Goal: Task Accomplishment & Management: Manage account settings

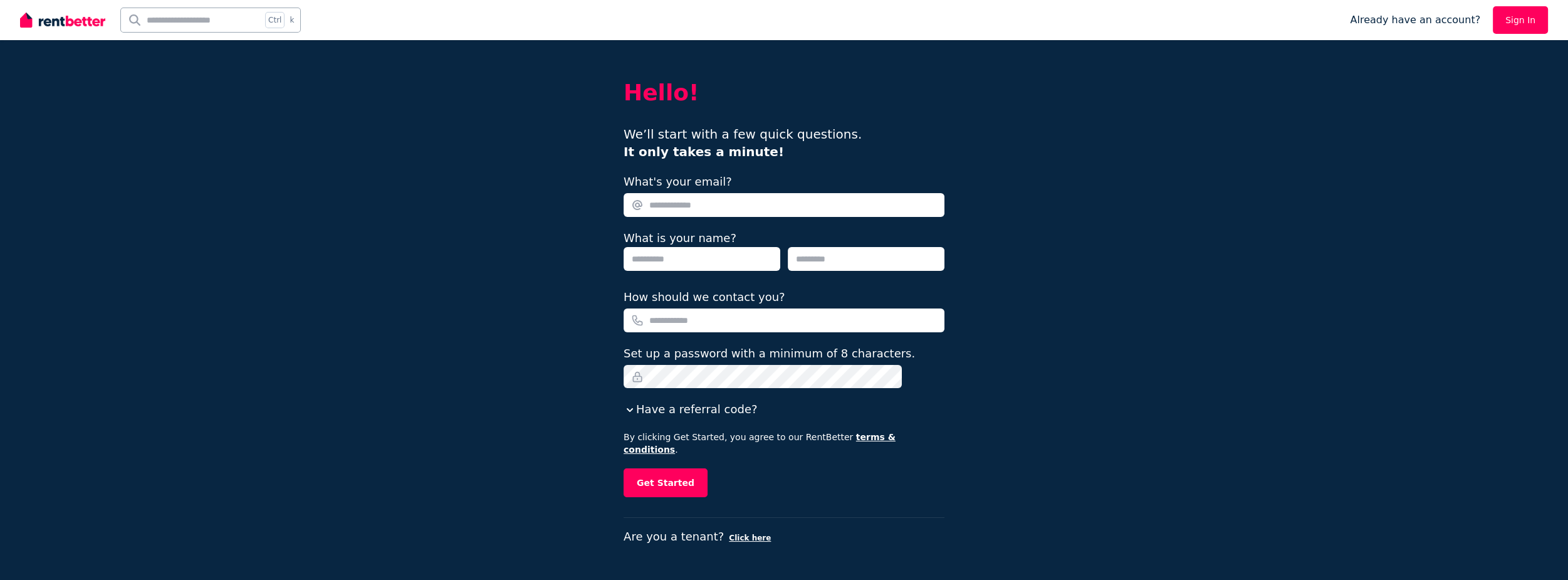
drag, startPoint x: 0, startPoint y: 0, endPoint x: 745, endPoint y: 209, distance: 773.8
click at [745, 209] on input "What's your email?" at bounding box center [784, 205] width 321 height 24
type input "**********"
click at [750, 250] on input "text" at bounding box center [701, 259] width 157 height 24
type input "**"
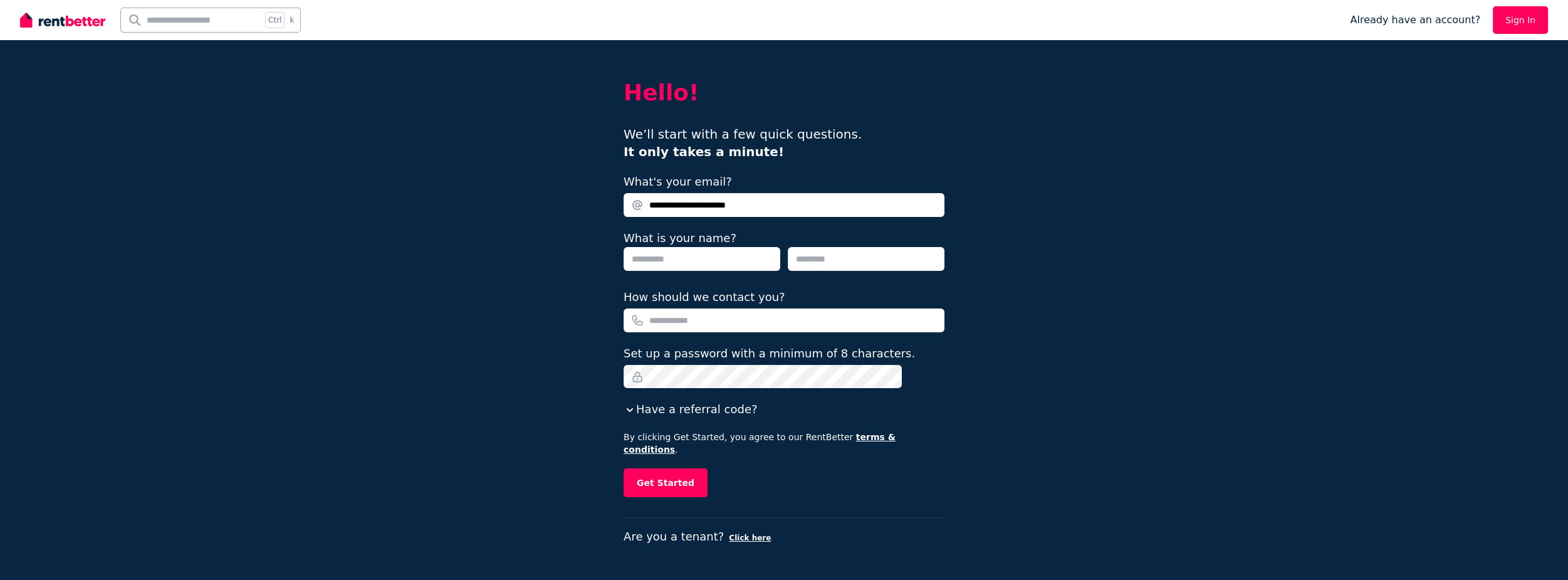
type input "*****"
type input "**********"
click at [741, 411] on button "Have a referral code?" at bounding box center [689, 408] width 133 height 17
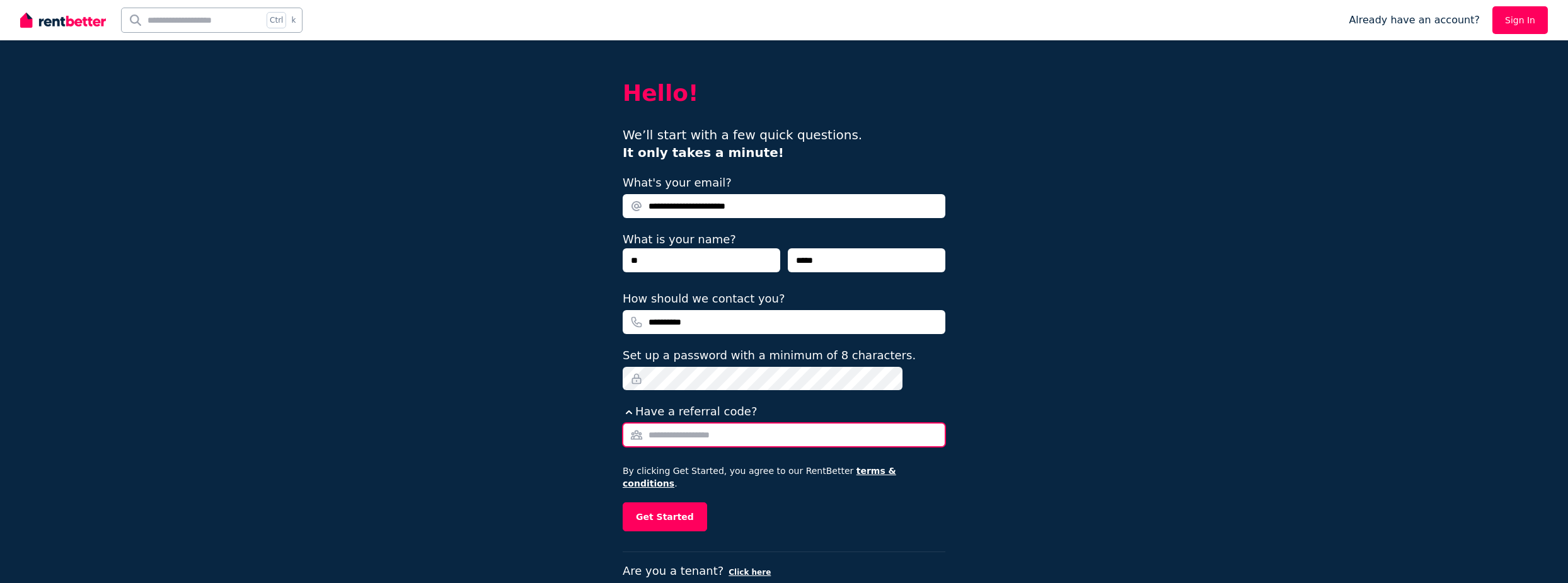
click at [712, 432] on input "Referral Code" at bounding box center [784, 434] width 323 height 24
click at [685, 504] on button "Get Started" at bounding box center [664, 516] width 84 height 29
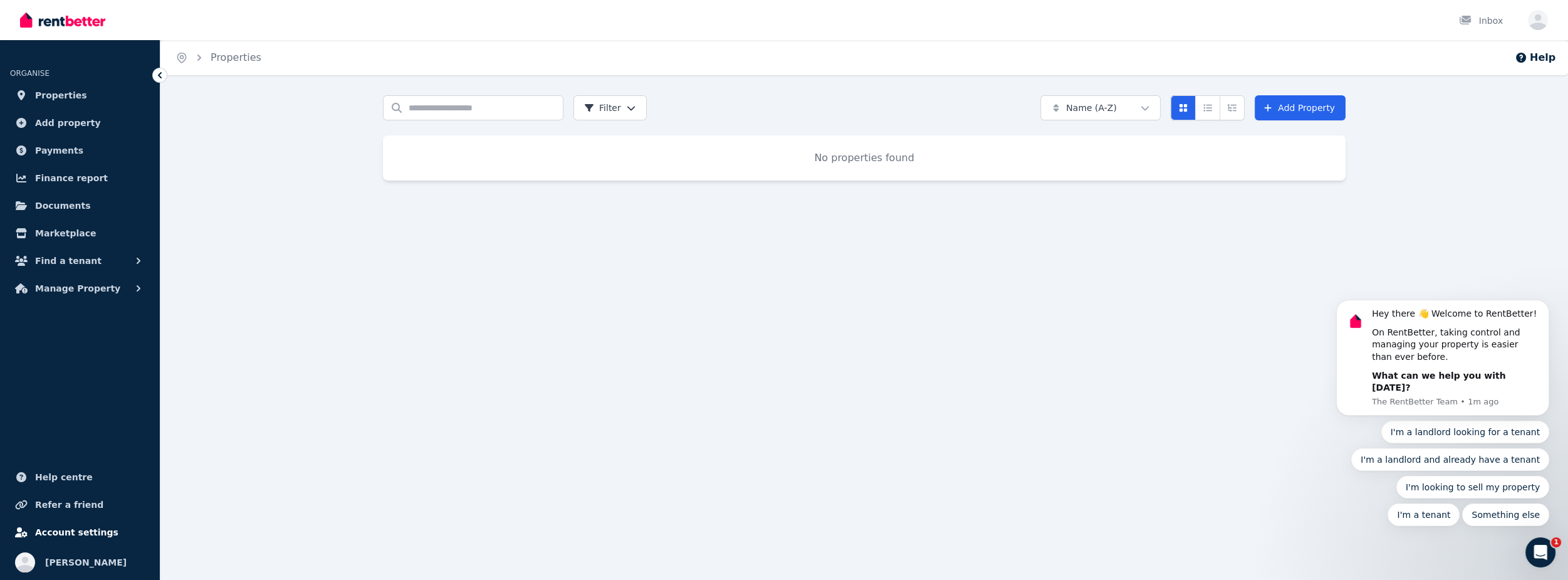
click at [51, 525] on span "Account settings" at bounding box center [76, 531] width 84 height 15
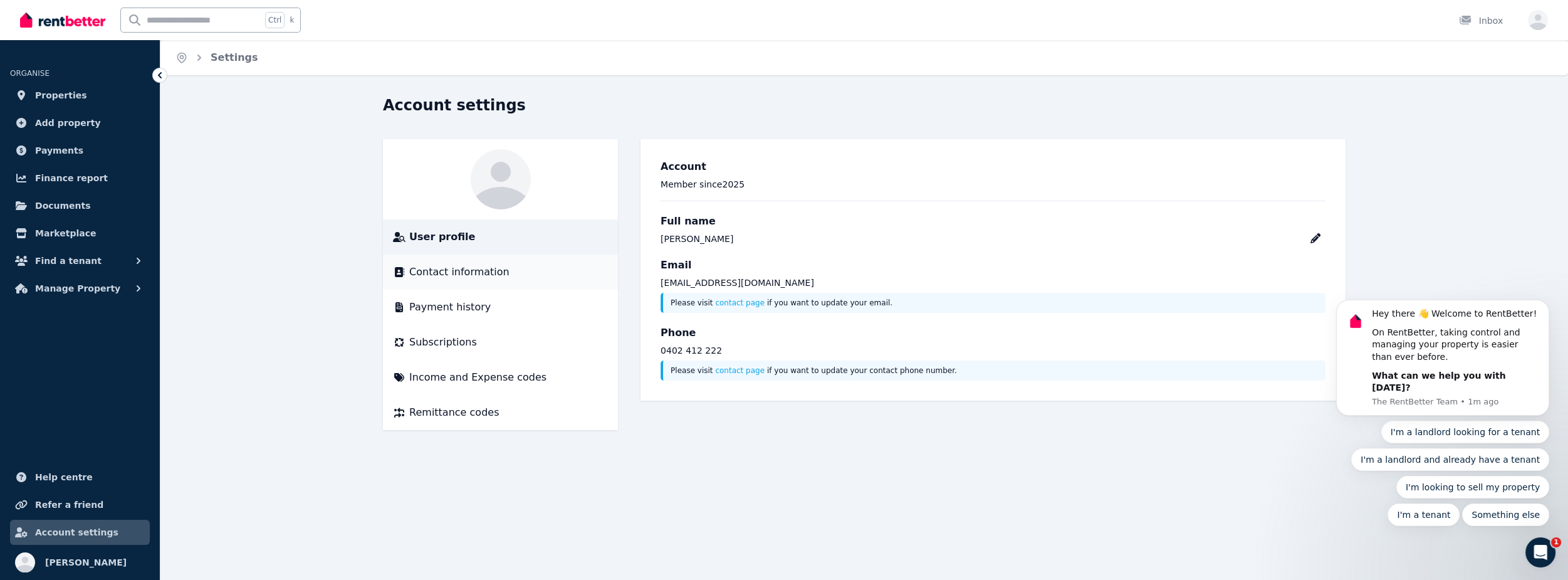
click at [557, 273] on div "Contact information" at bounding box center [500, 272] width 215 height 15
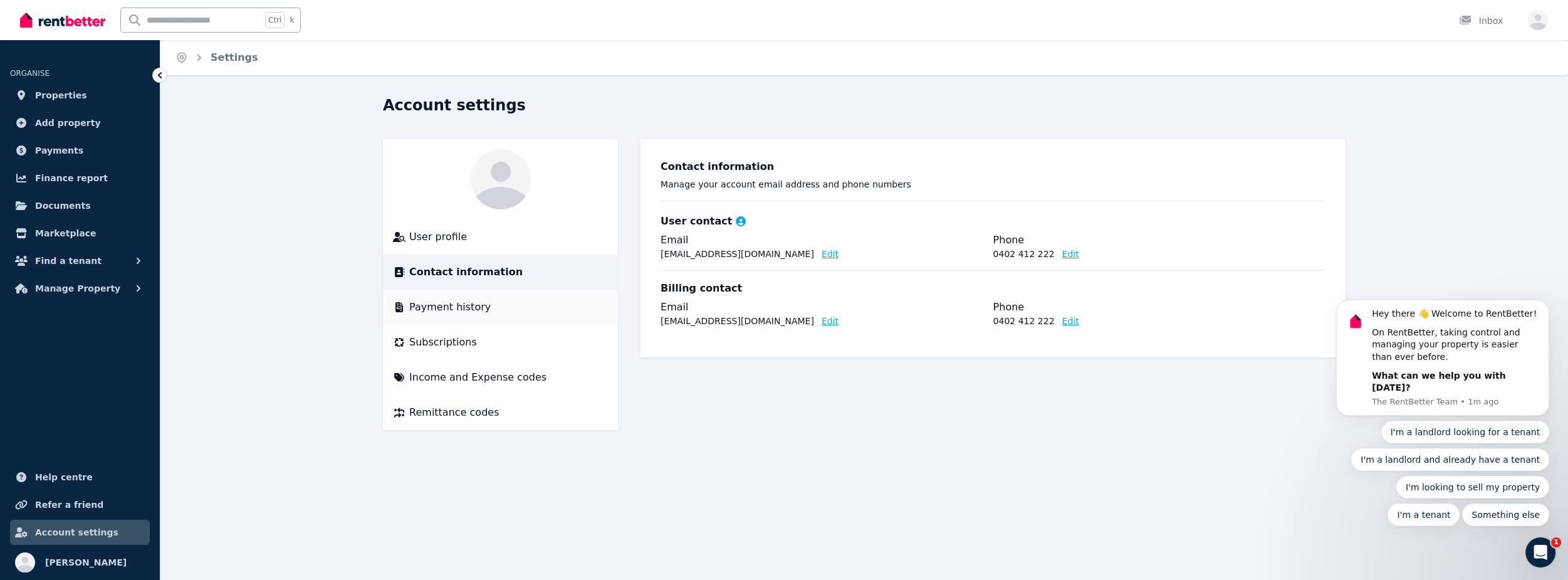
click at [498, 297] on li "Payment history" at bounding box center [500, 307] width 235 height 35
click at [465, 309] on span "Payment history" at bounding box center [450, 307] width 82 height 15
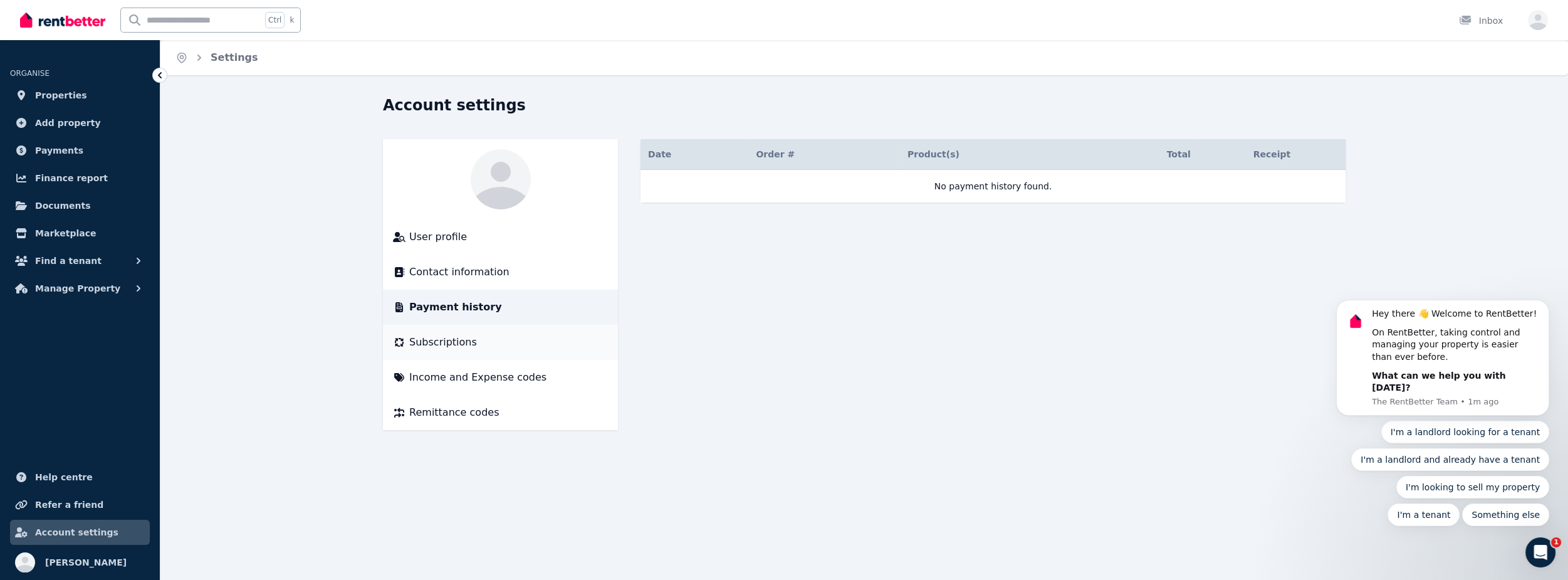
click at [446, 345] on span "Subscriptions" at bounding box center [443, 342] width 68 height 15
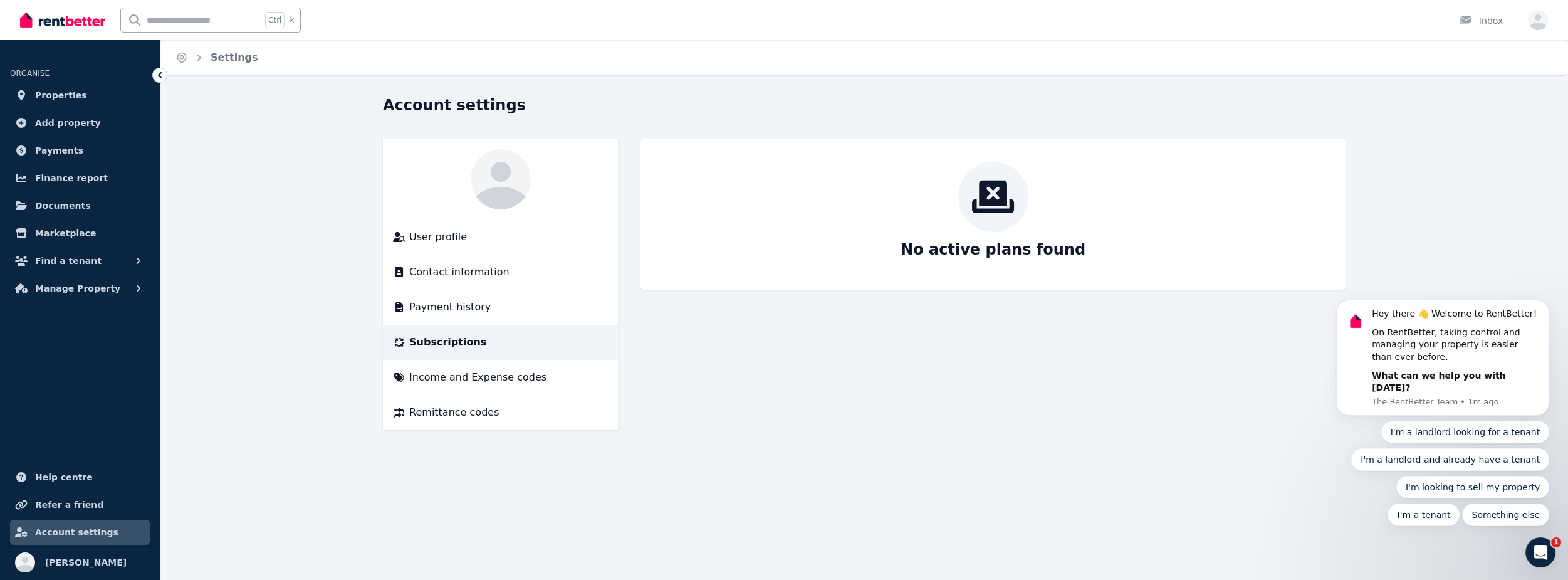
click at [1073, 193] on div "No active plans found" at bounding box center [992, 214] width 680 height 106
click at [996, 224] on div at bounding box center [993, 196] width 70 height 70
click at [517, 371] on span "Income and Expense codes" at bounding box center [478, 377] width 138 height 15
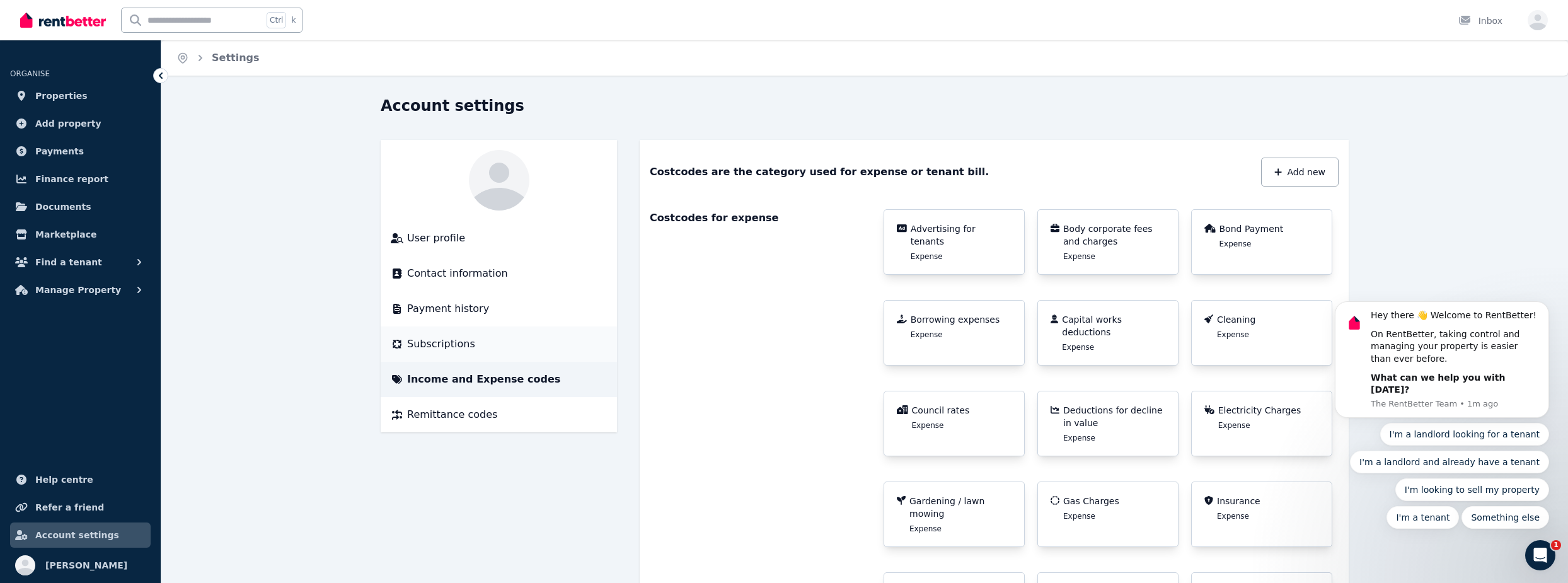
click at [442, 346] on span "Subscriptions" at bounding box center [441, 344] width 68 height 15
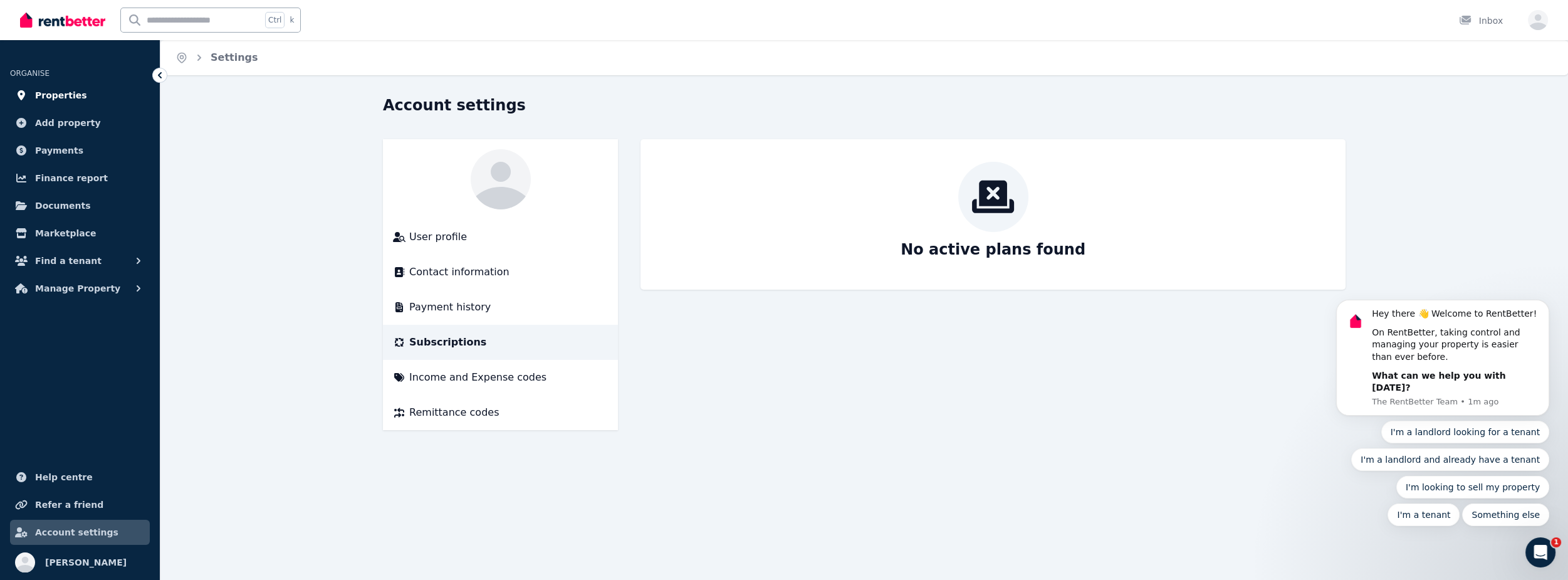
click at [62, 99] on span "Properties" at bounding box center [61, 95] width 52 height 15
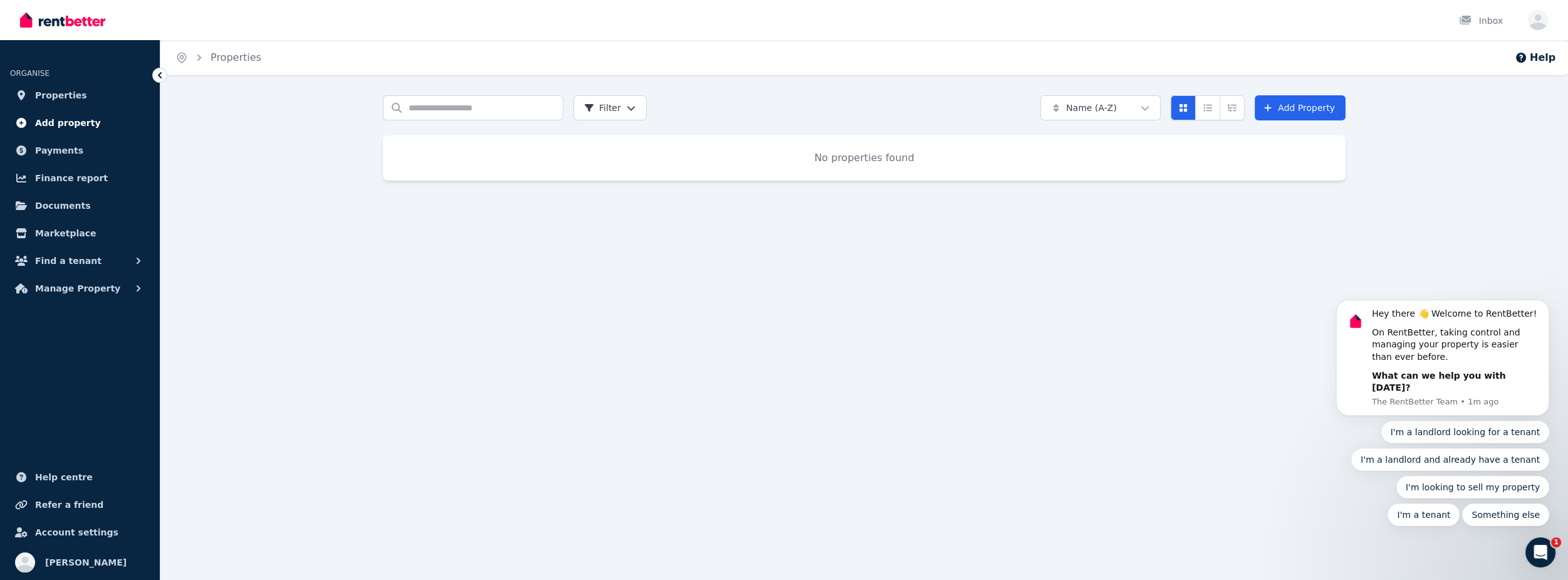
click at [67, 121] on span "Add property" at bounding box center [68, 123] width 66 height 15
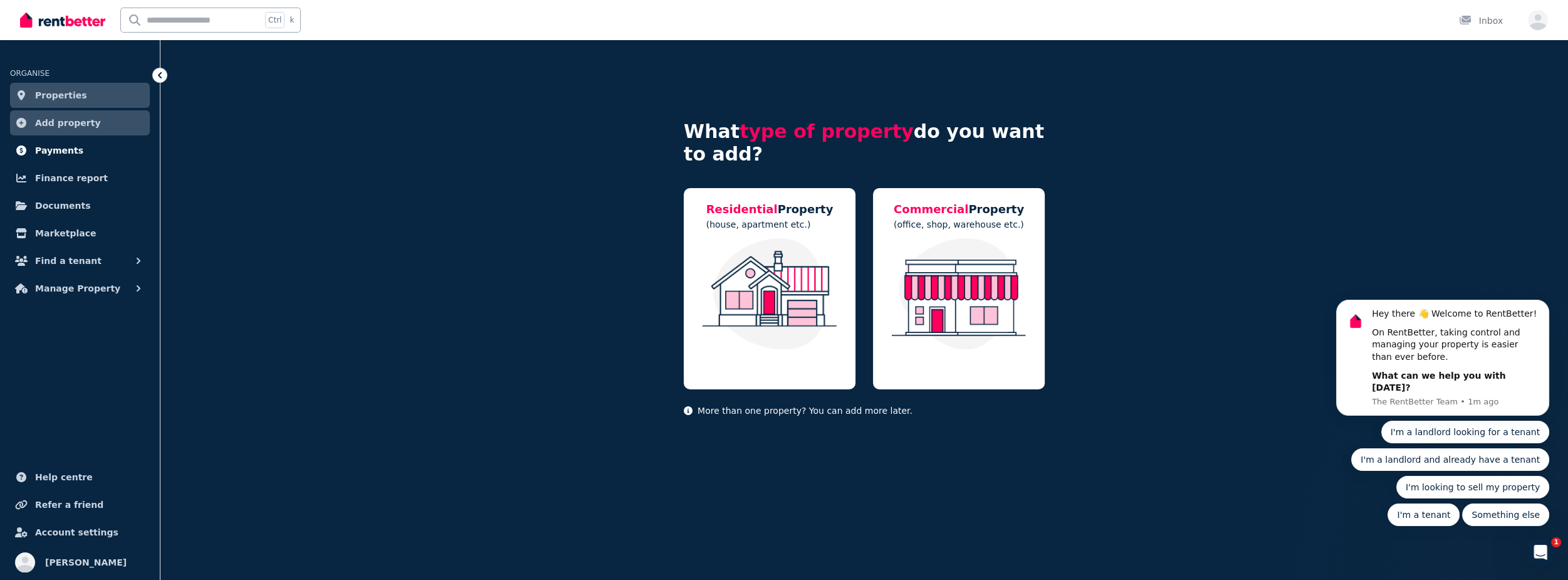
click at [61, 151] on span "Payments" at bounding box center [59, 151] width 49 height 15
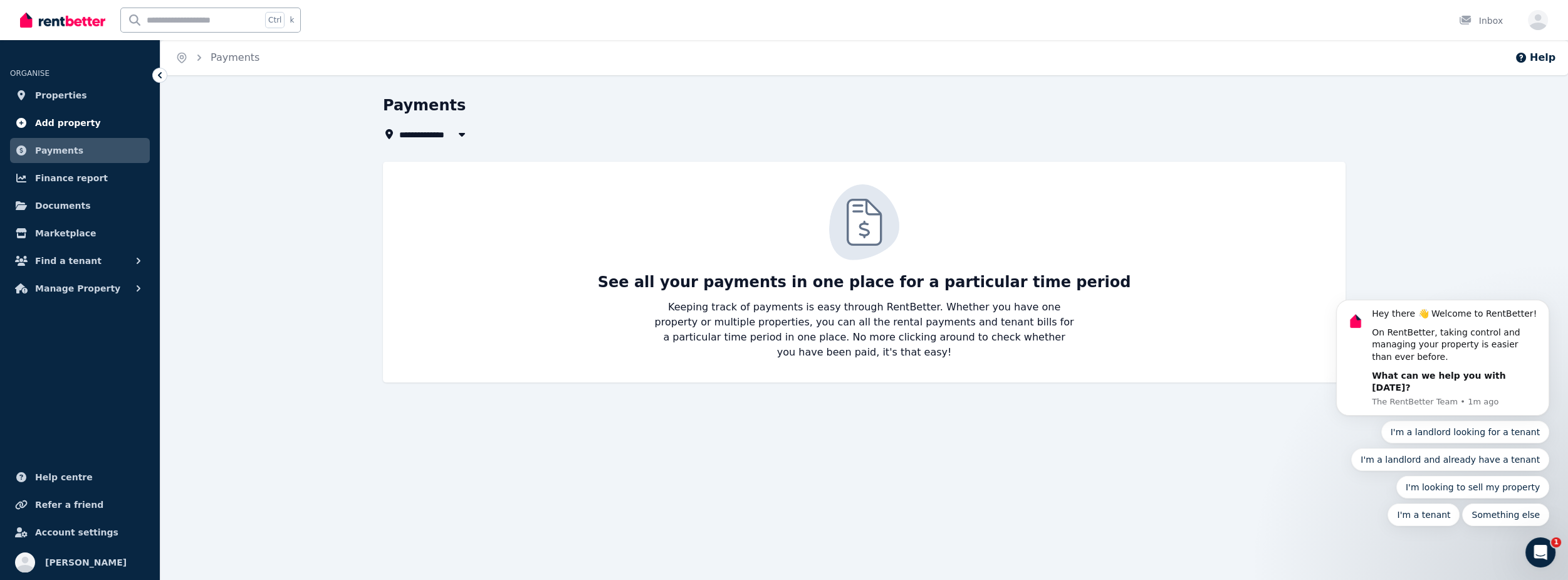
click at [65, 128] on span "Add property" at bounding box center [68, 123] width 66 height 15
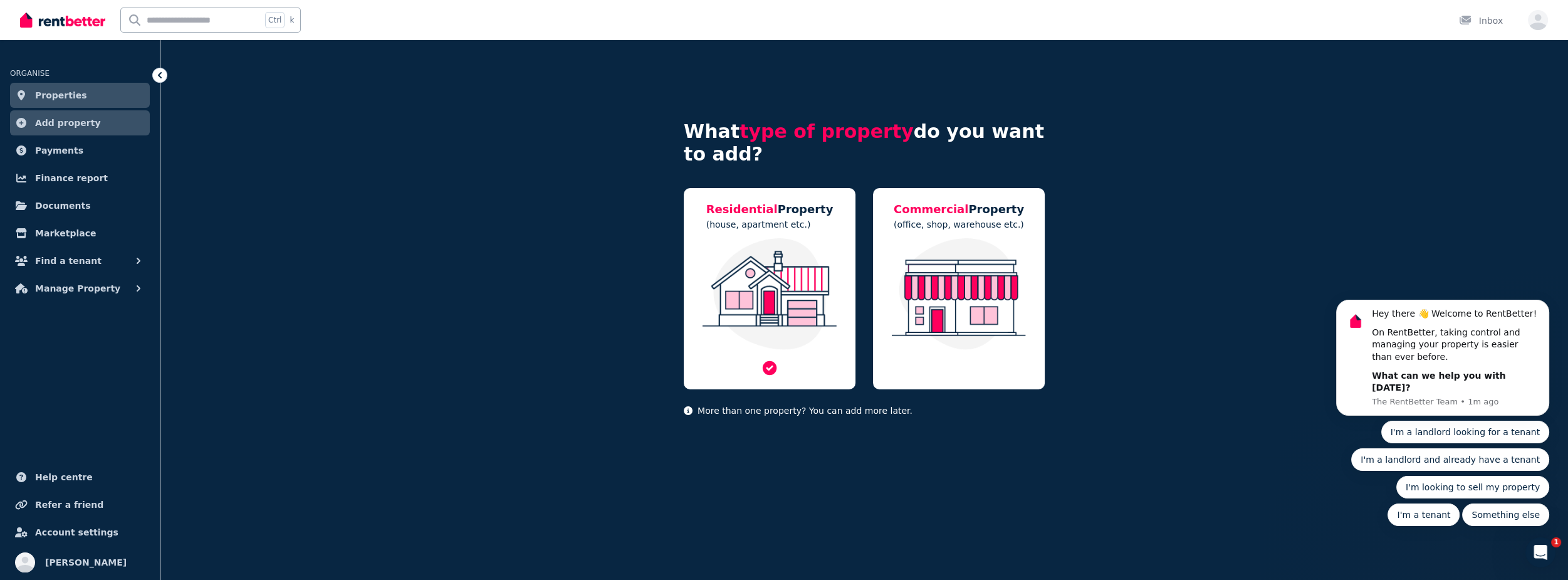
click at [781, 264] on img at bounding box center [769, 294] width 147 height 112
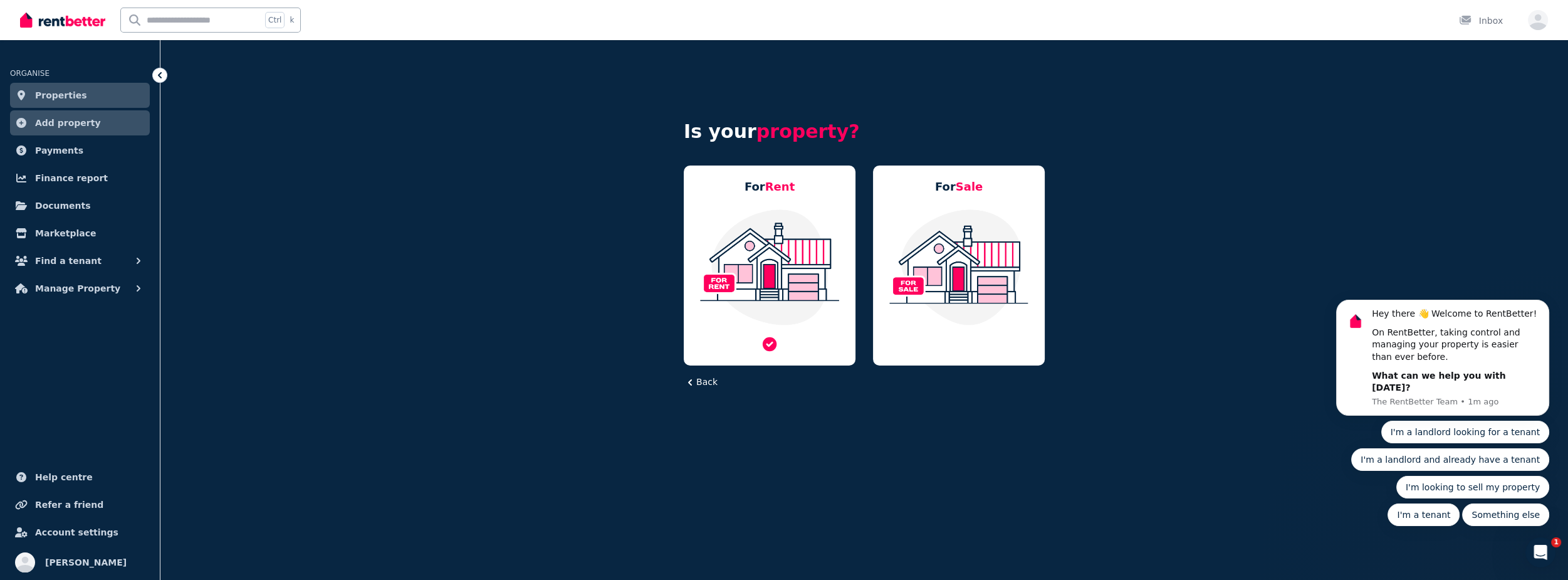
click at [782, 265] on img at bounding box center [769, 267] width 147 height 117
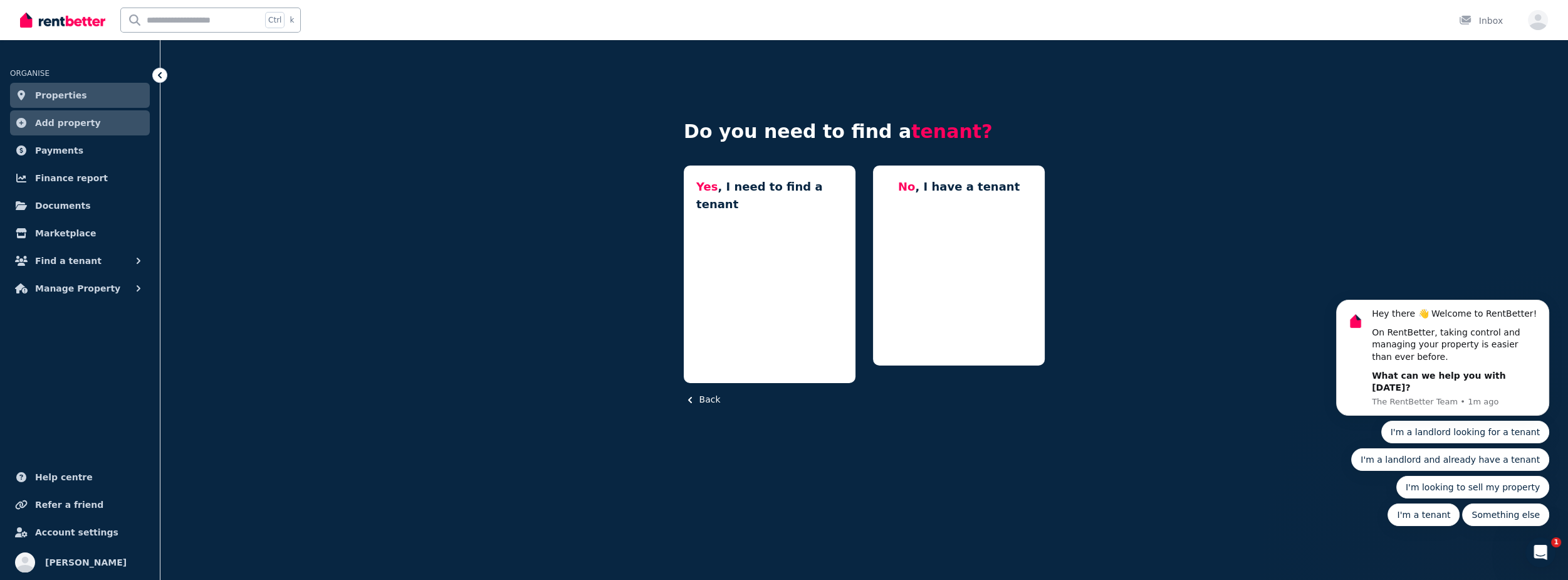
click at [782, 265] on img at bounding box center [769, 284] width 147 height 117
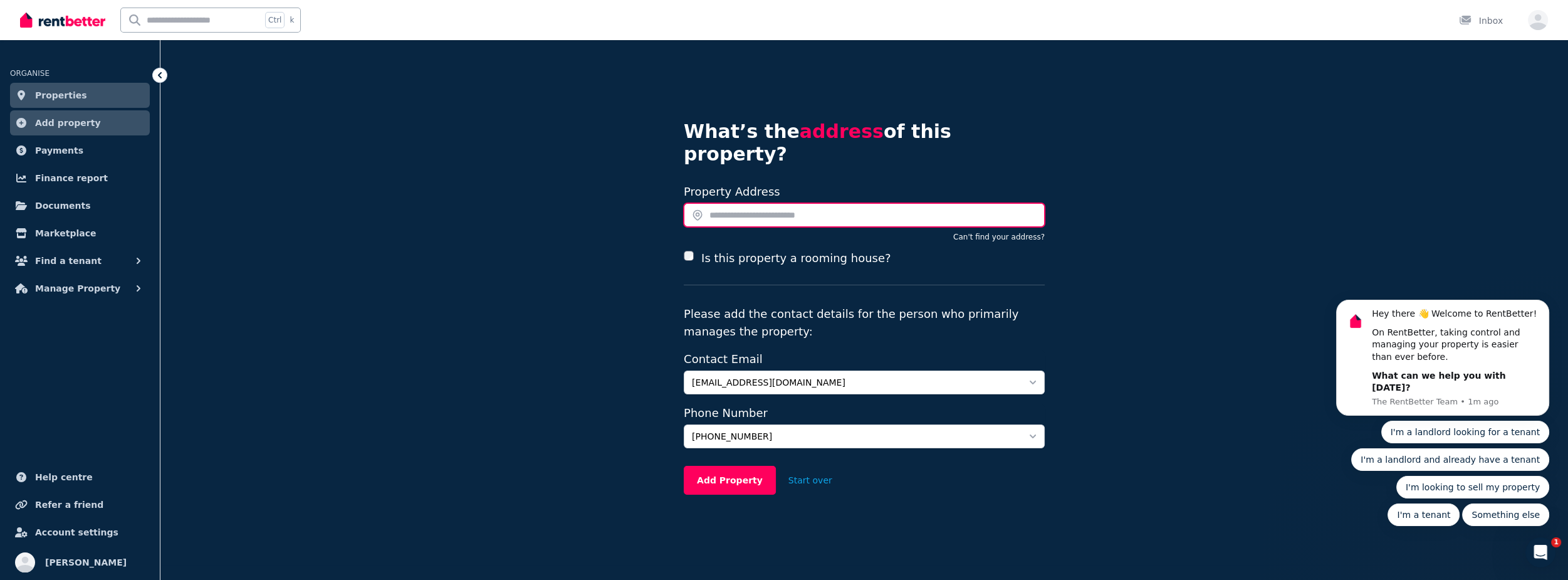
click at [729, 203] on input "text" at bounding box center [864, 215] width 361 height 24
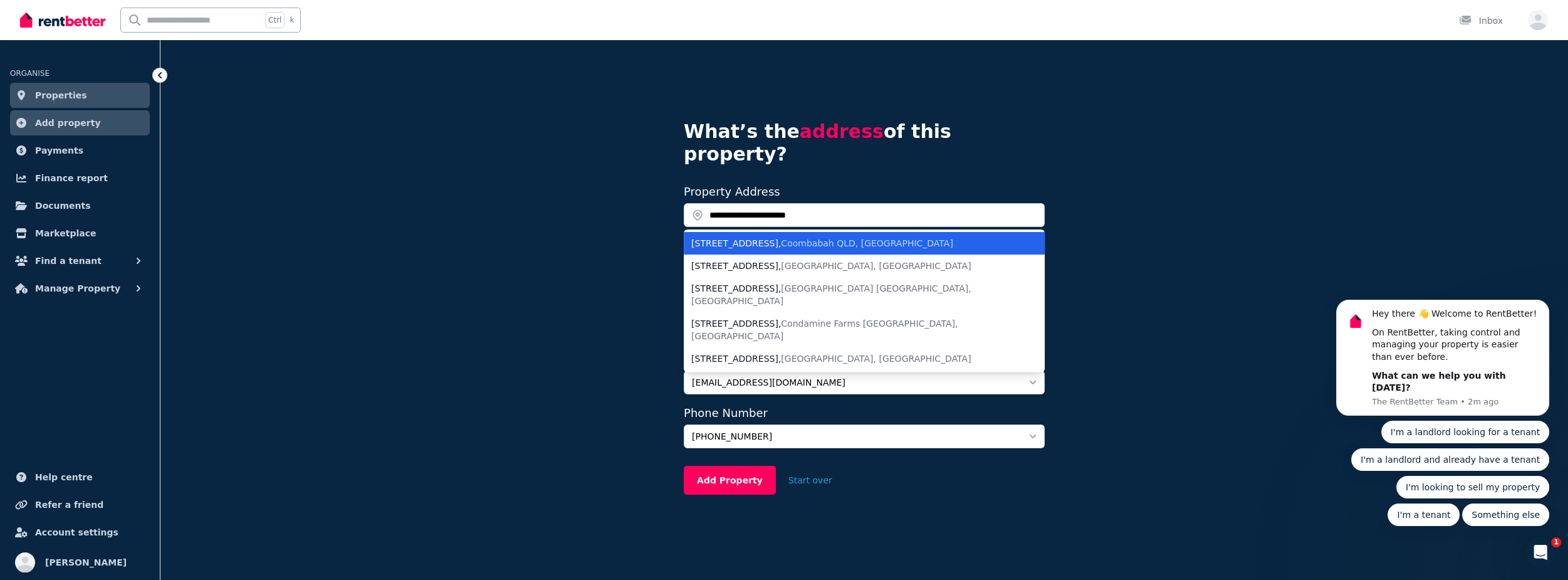
click at [894, 237] on div "10/446 Pine Ridge Road , Coombabah QLD, Australia" at bounding box center [857, 243] width 330 height 13
type input "**********"
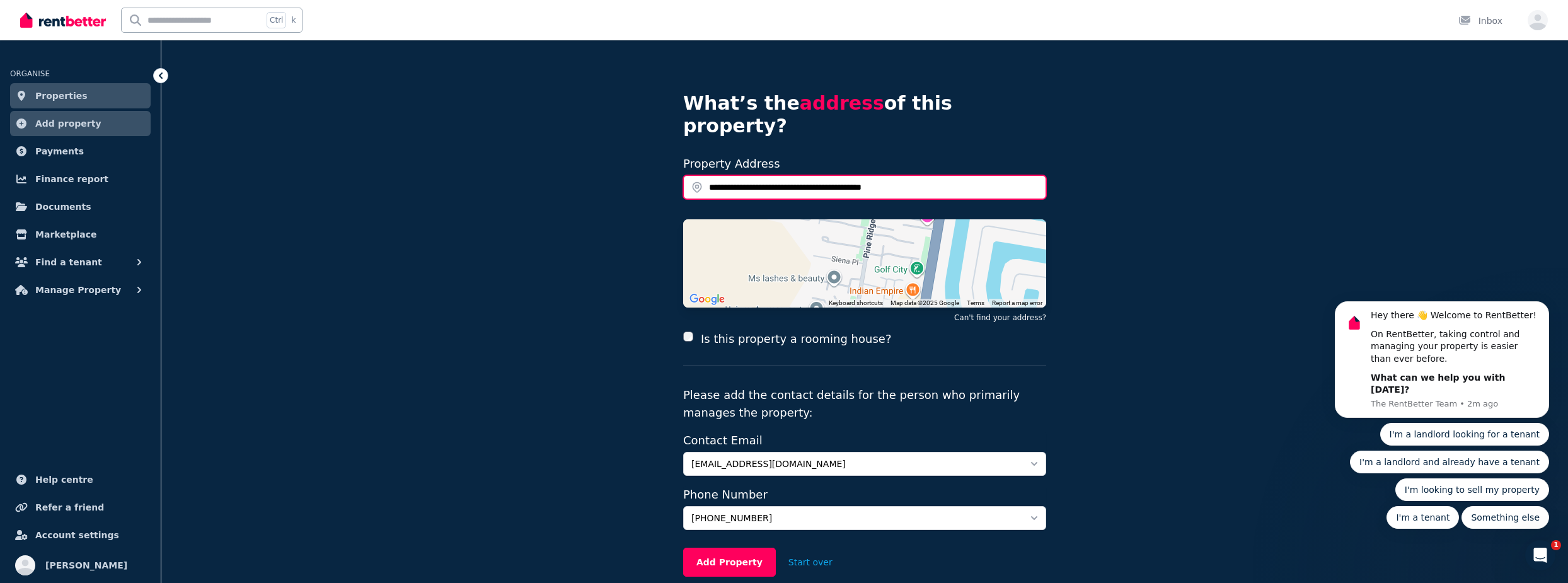
scroll to position [56, 0]
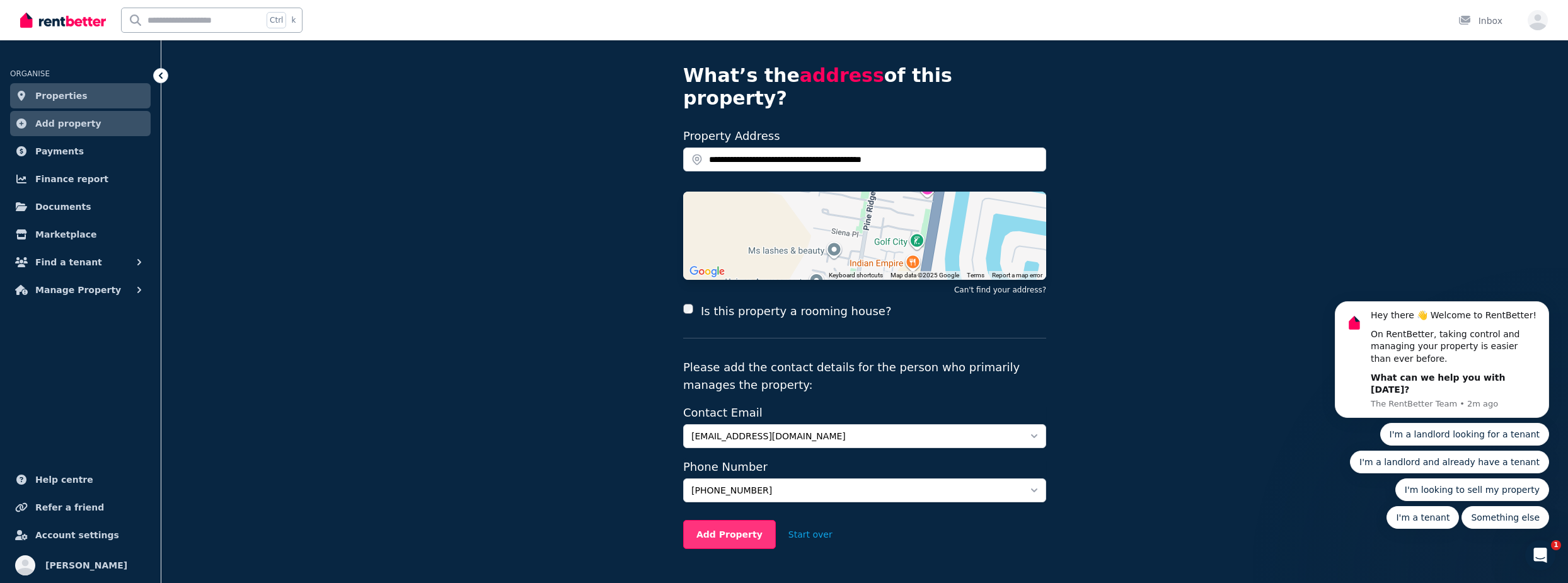
click at [714, 521] on button "Add Property" at bounding box center [729, 533] width 92 height 29
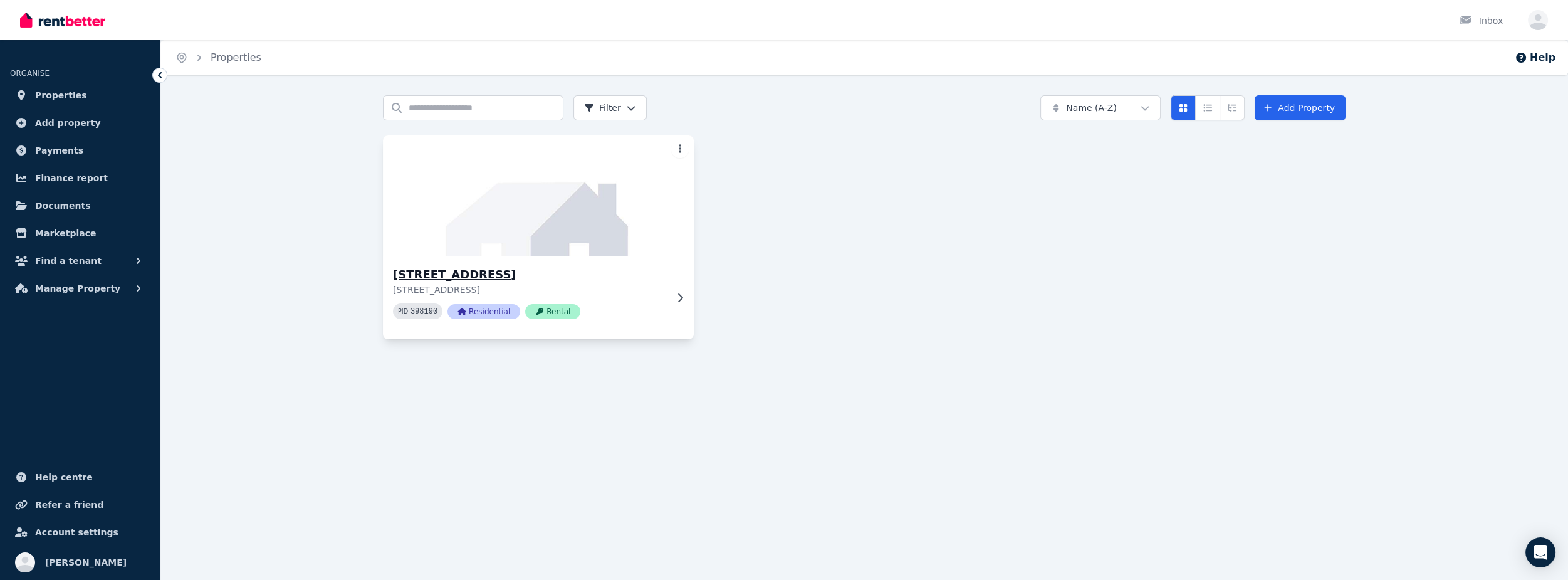
click at [659, 284] on p "10/446 Pine Ridge Rd, Coombabah QLD 4216" at bounding box center [530, 290] width 274 height 13
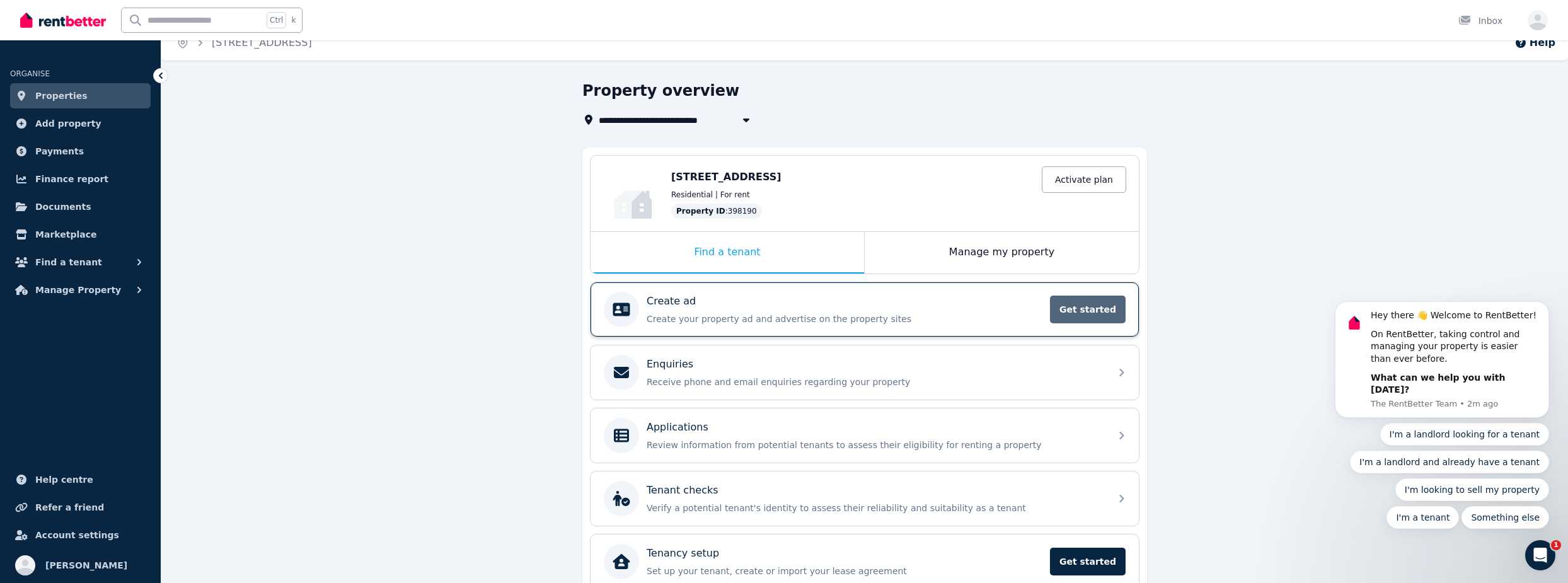
scroll to position [15, 0]
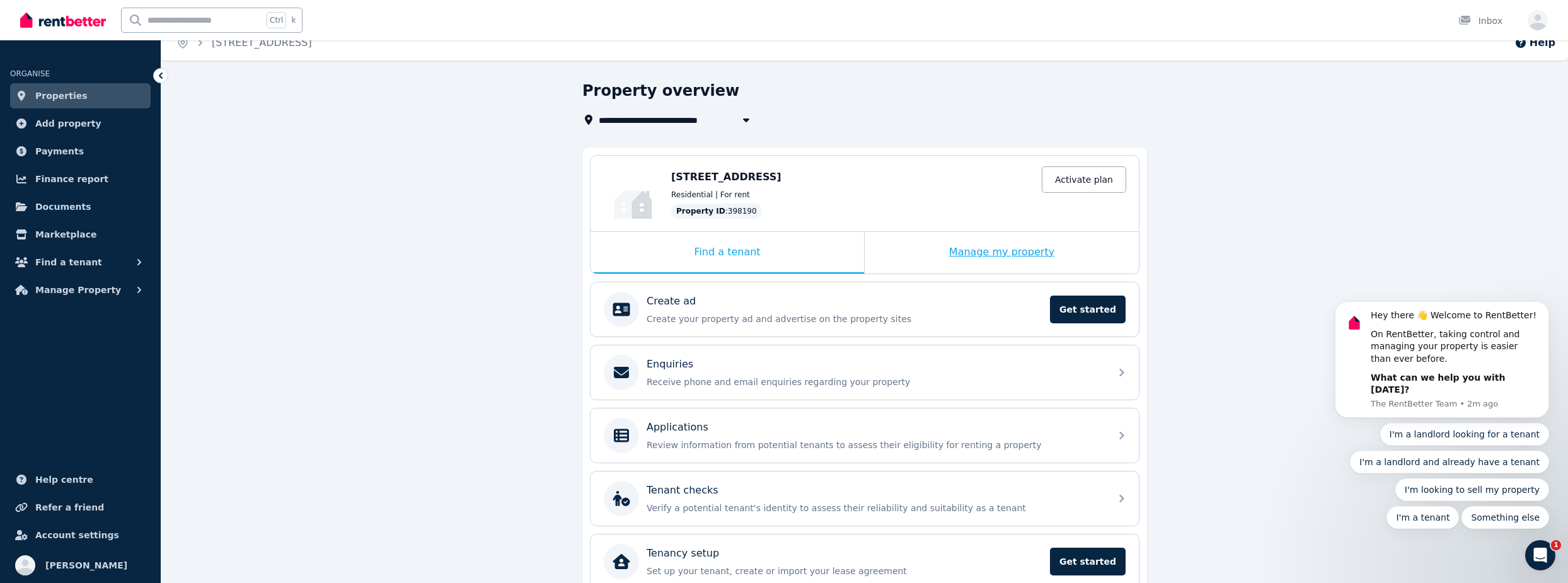
click at [987, 247] on div "Manage my property" at bounding box center [1001, 252] width 274 height 42
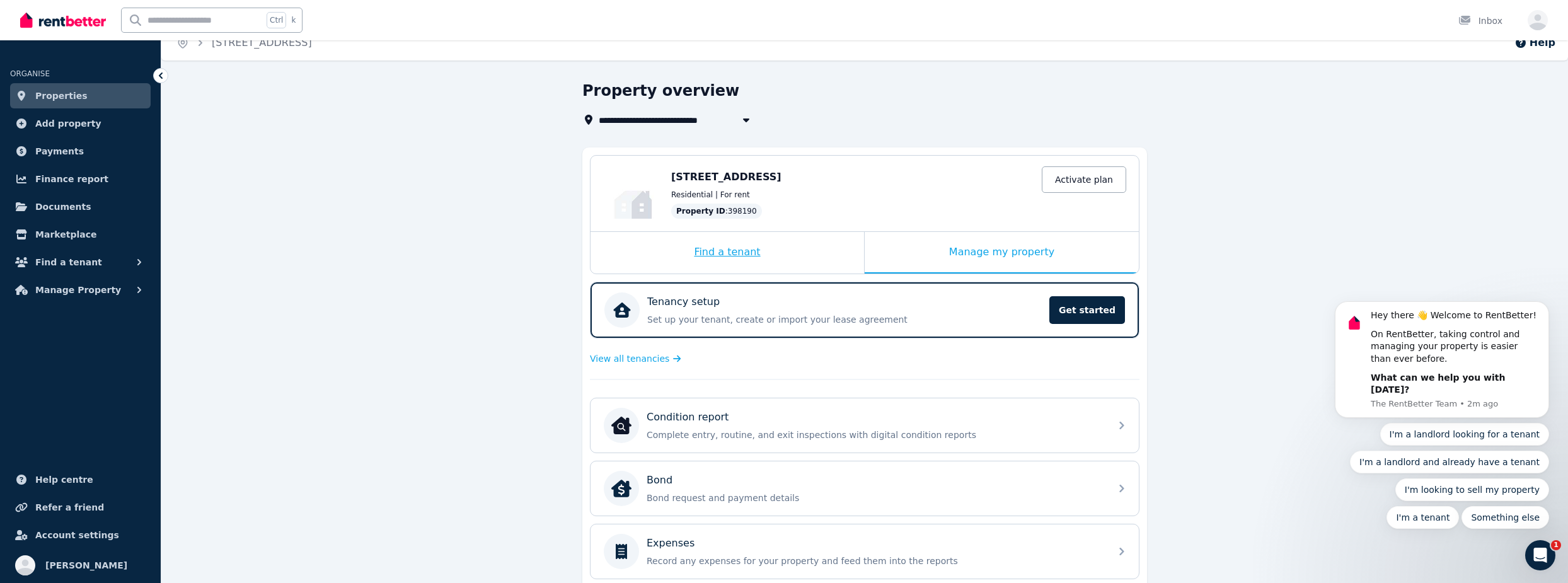
click at [744, 241] on div "Find a tenant" at bounding box center [727, 252] width 273 height 42
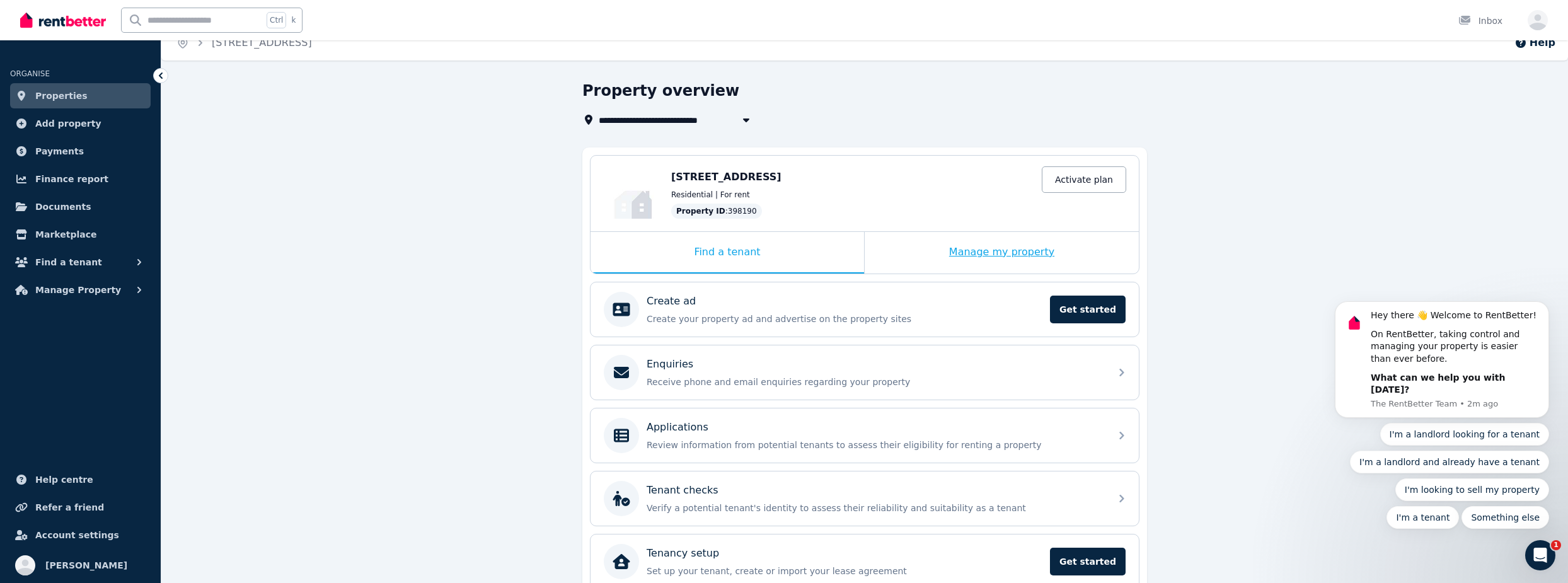
click at [990, 250] on div "Manage my property" at bounding box center [1001, 252] width 274 height 42
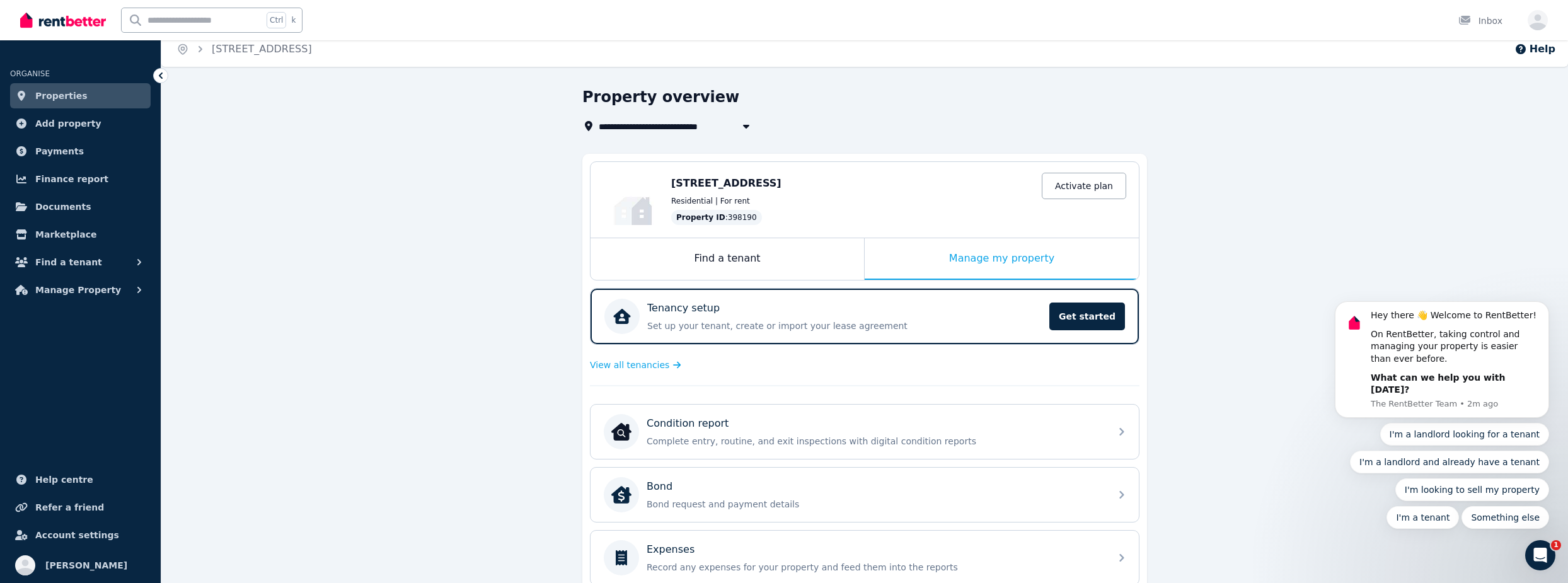
scroll to position [0, 0]
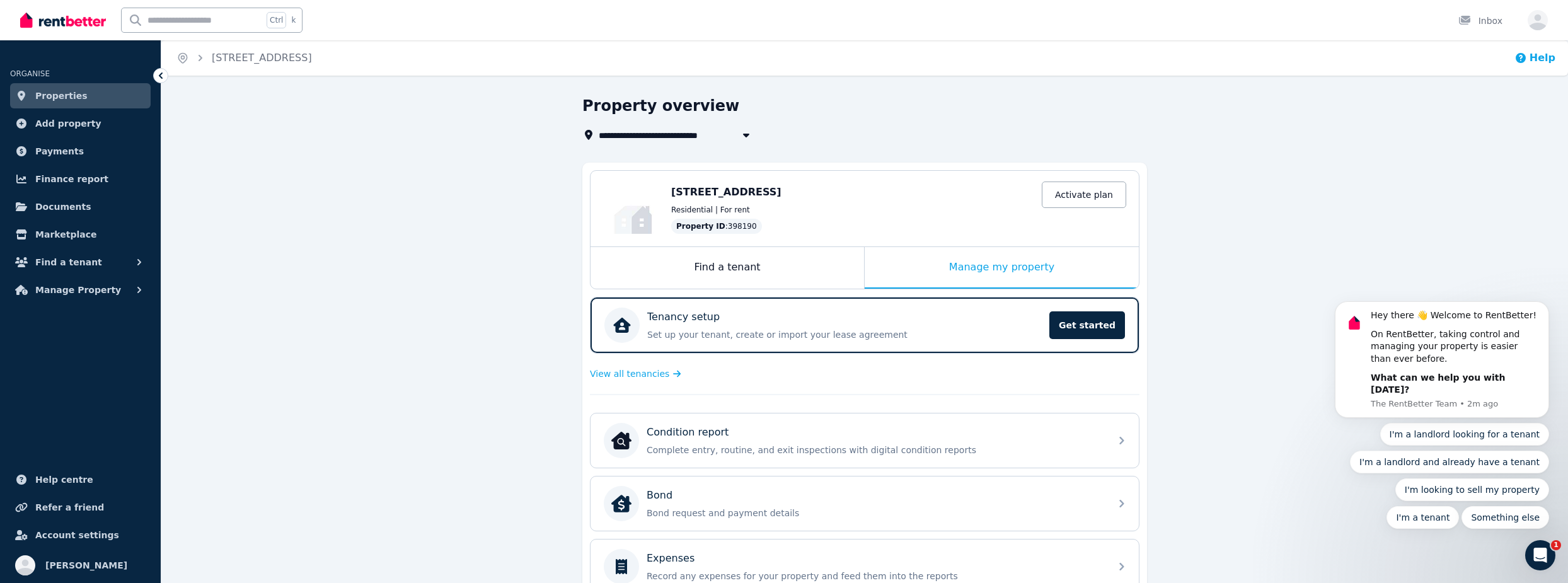
click at [1526, 58] on icon "button" at bounding box center [1521, 58] width 13 height 13
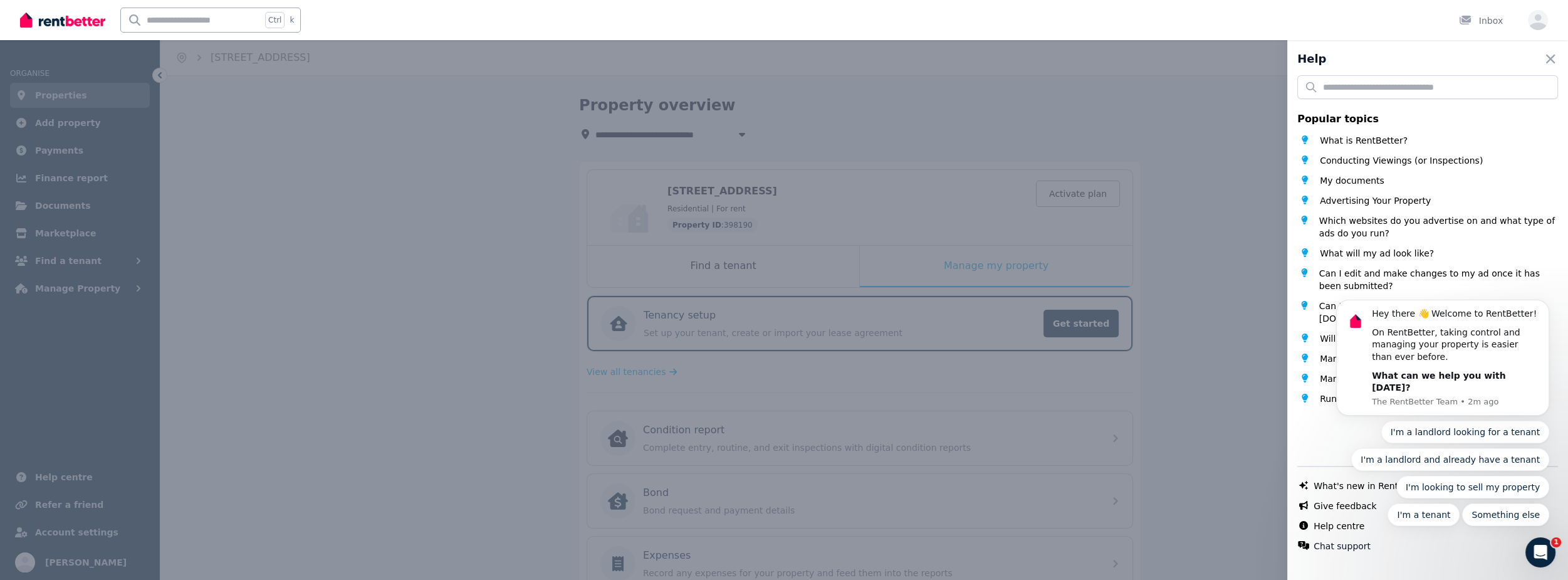
click at [1231, 161] on div "Help Close panel Popular topics What is RentBetter? Conducting Viewings (or Ins…" at bounding box center [784, 290] width 1568 height 580
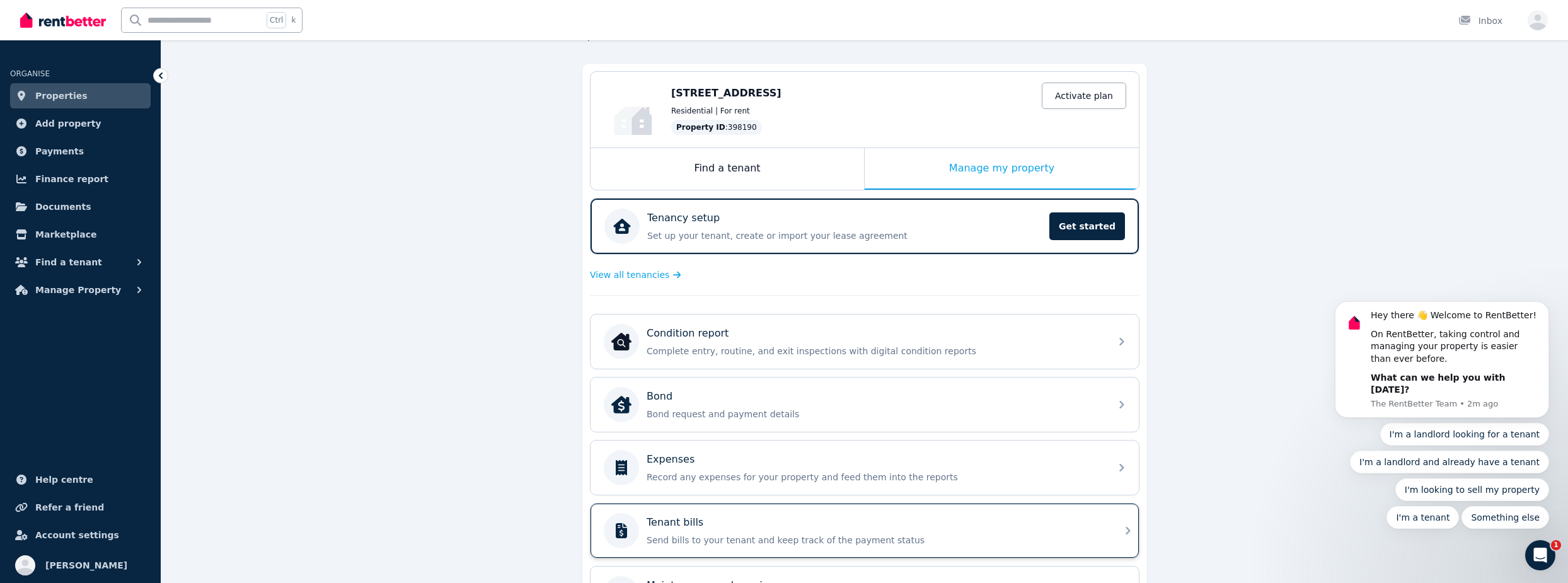
scroll to position [249, 0]
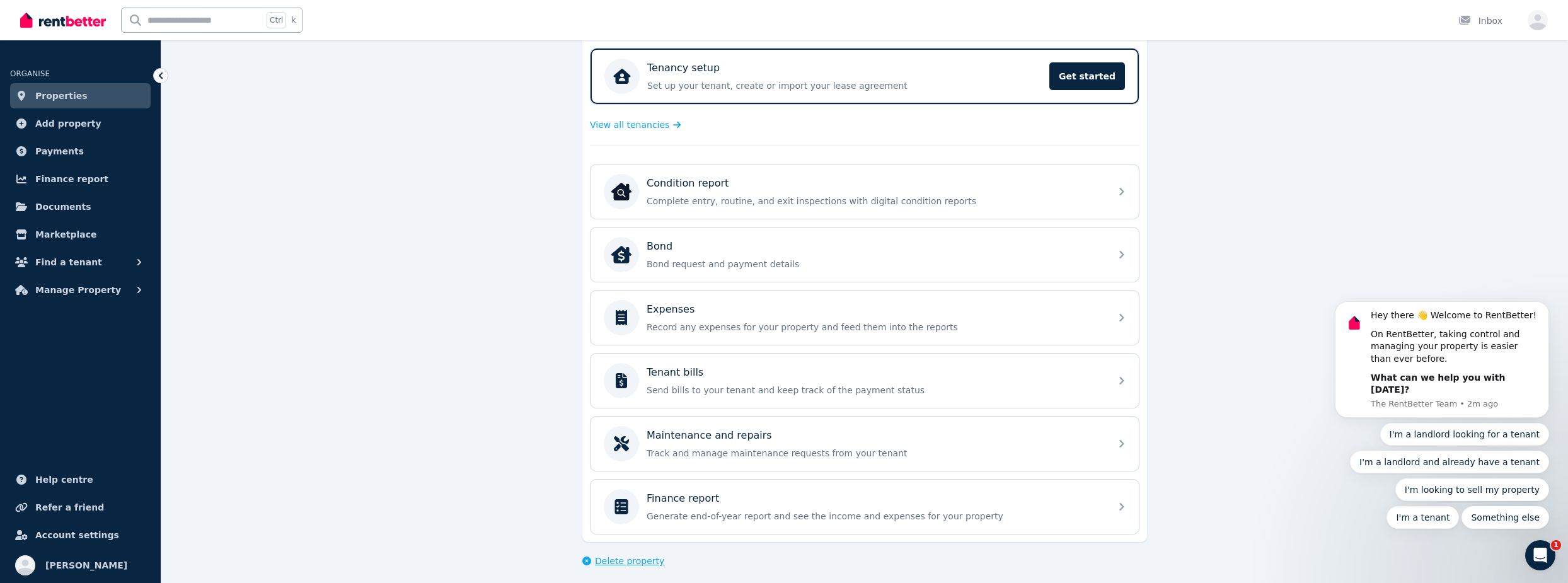
click at [637, 554] on span "Delete property" at bounding box center [628, 561] width 69 height 13
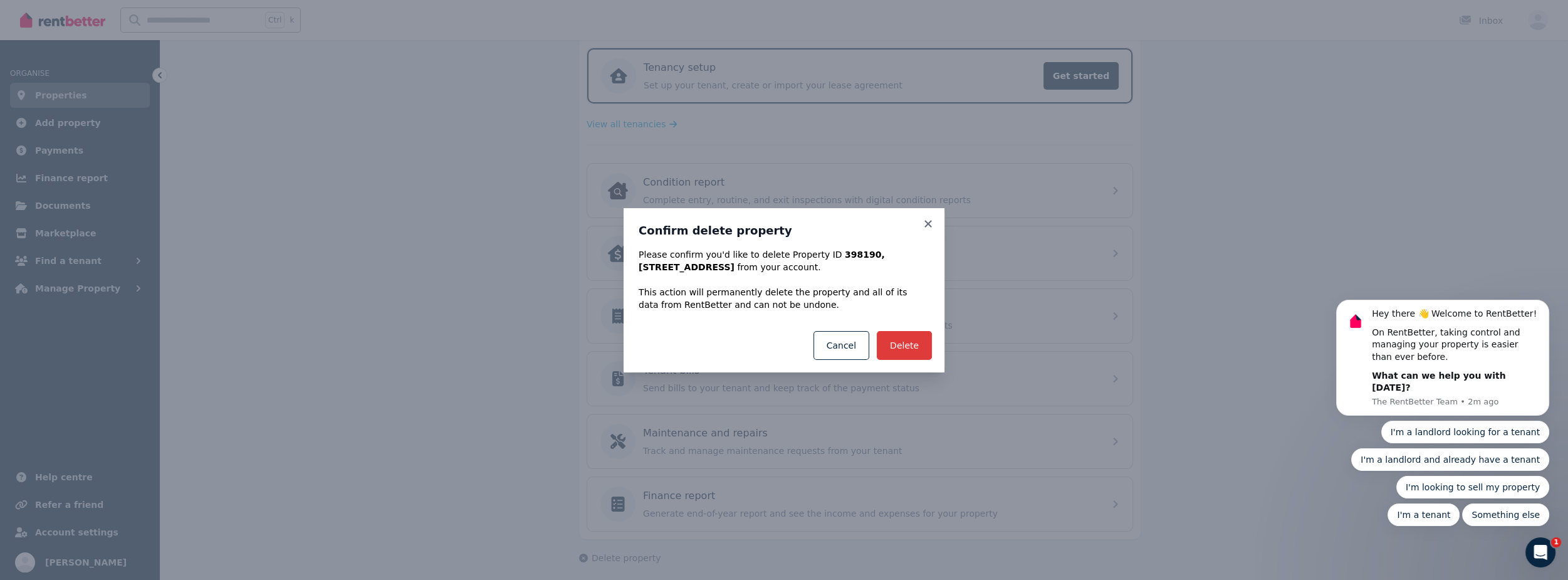
click at [914, 333] on button "Delete" at bounding box center [904, 344] width 55 height 28
click at [927, 219] on icon at bounding box center [928, 224] width 13 height 11
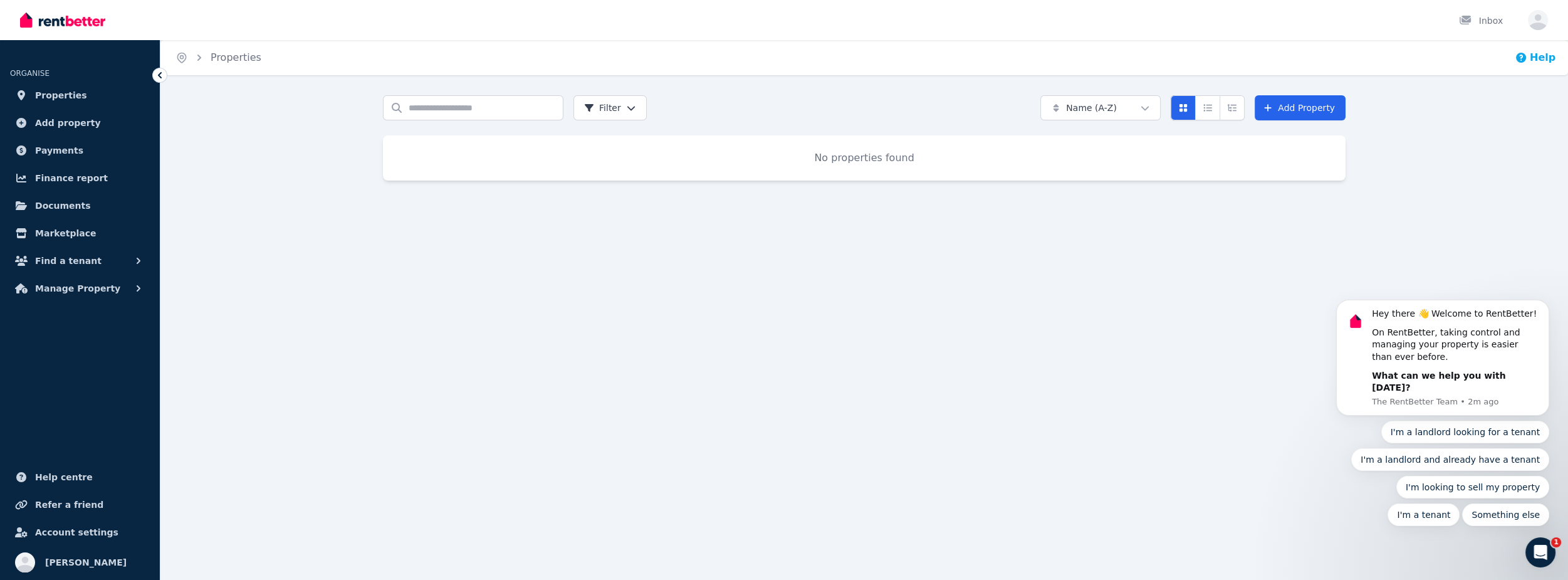
click at [1548, 58] on button "Help" at bounding box center [1535, 58] width 40 height 15
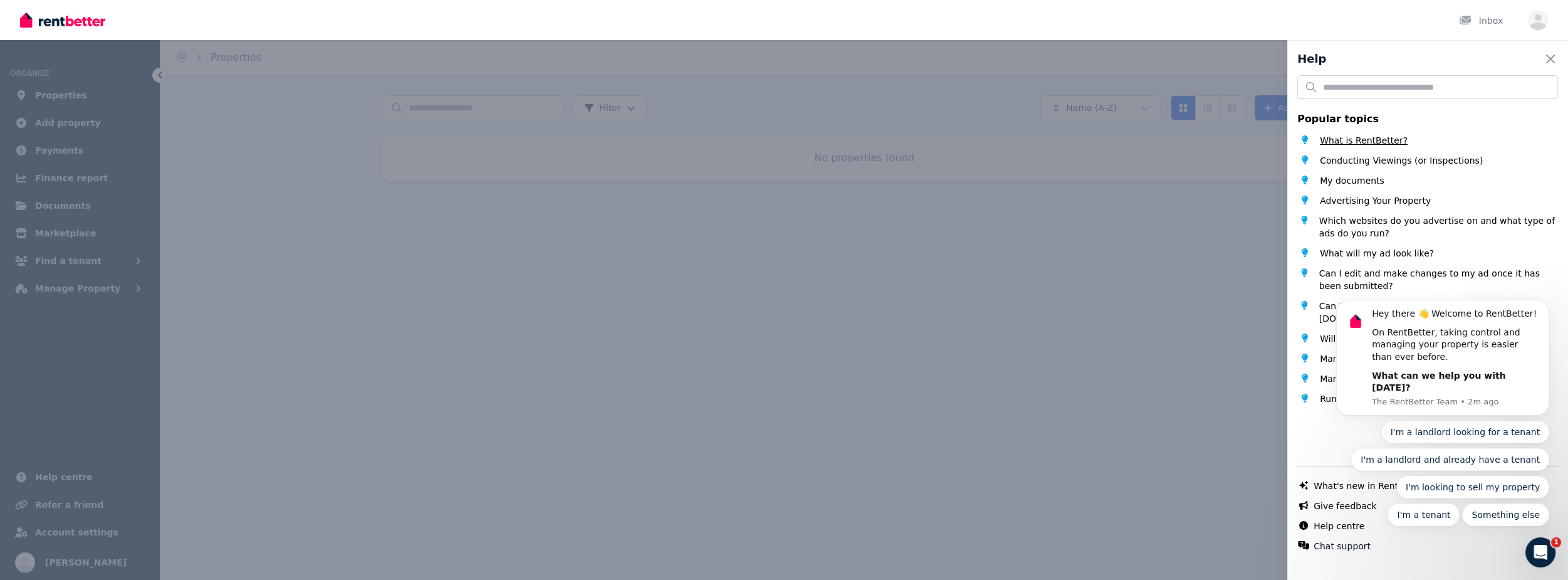
click at [1368, 145] on span "What is RentBetter?" at bounding box center [1364, 140] width 88 height 13
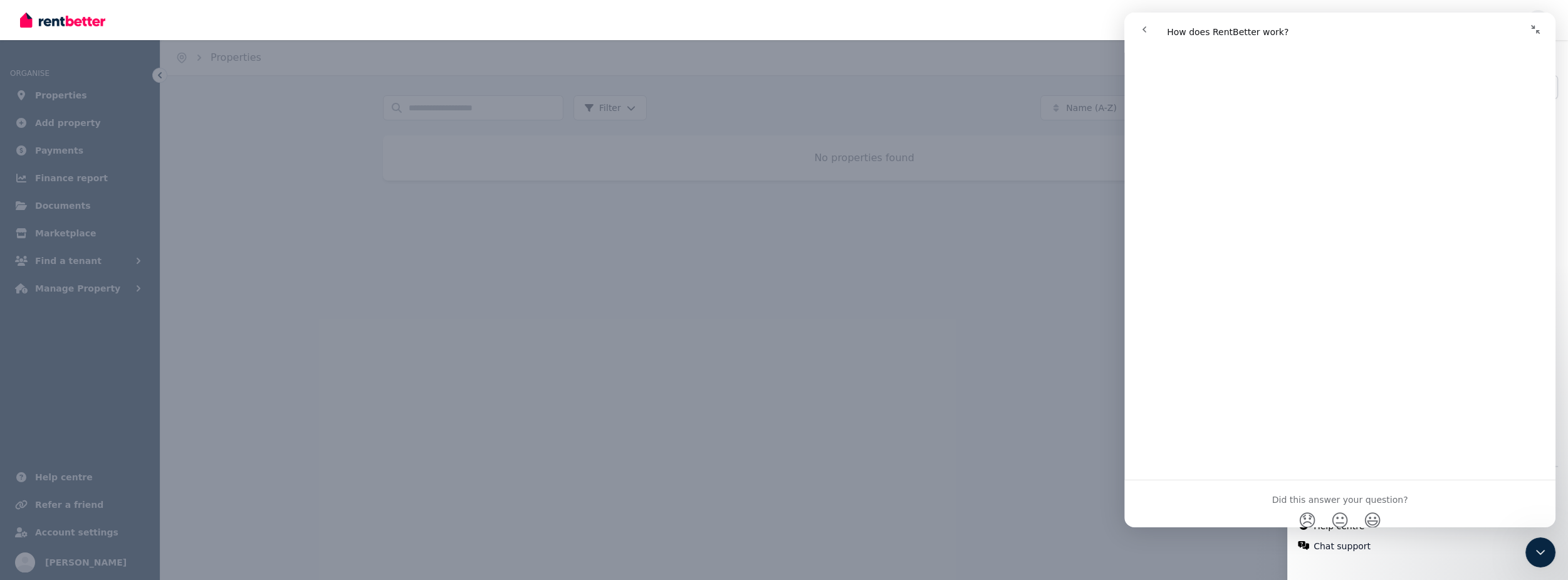
scroll to position [329, 0]
click at [1422, 558] on div "Chat with us live What's new in RentBetter? Give feedback Help centre Chat supp…" at bounding box center [1428, 515] width 261 height 99
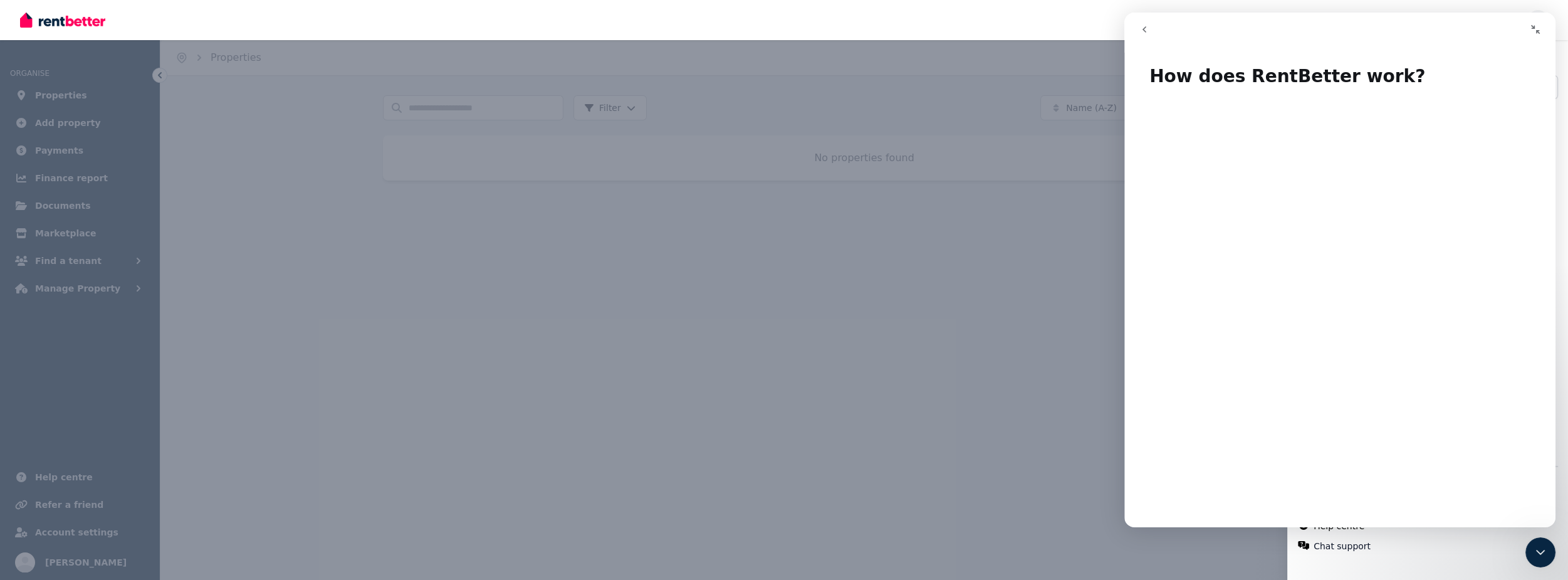
click at [1142, 39] on button "go back" at bounding box center [1145, 29] width 24 height 24
click at [1142, 34] on icon "go back" at bounding box center [1144, 29] width 10 height 10
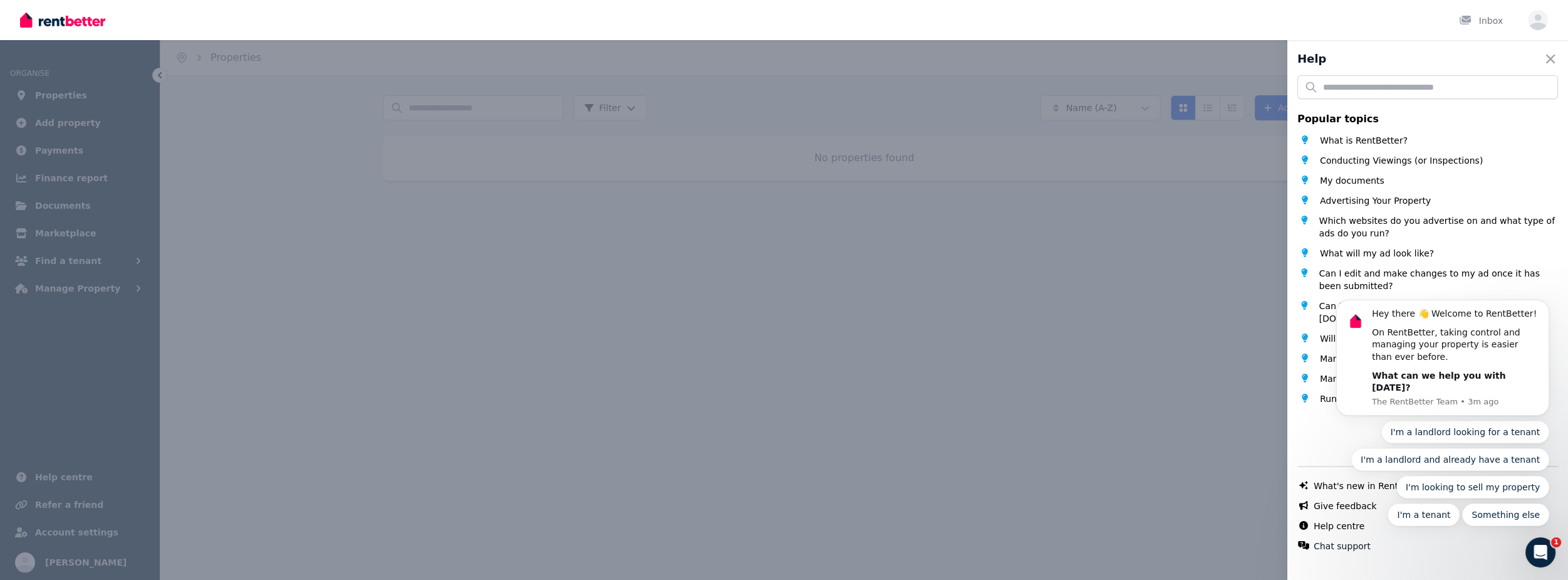
click at [1318, 455] on div "Popular topics What is RentBetter? Conducting Viewings (or Inspections) My docu…" at bounding box center [1428, 319] width 261 height 489
click at [1540, 547] on icon "Open Intercom Messenger" at bounding box center [1540, 552] width 9 height 10
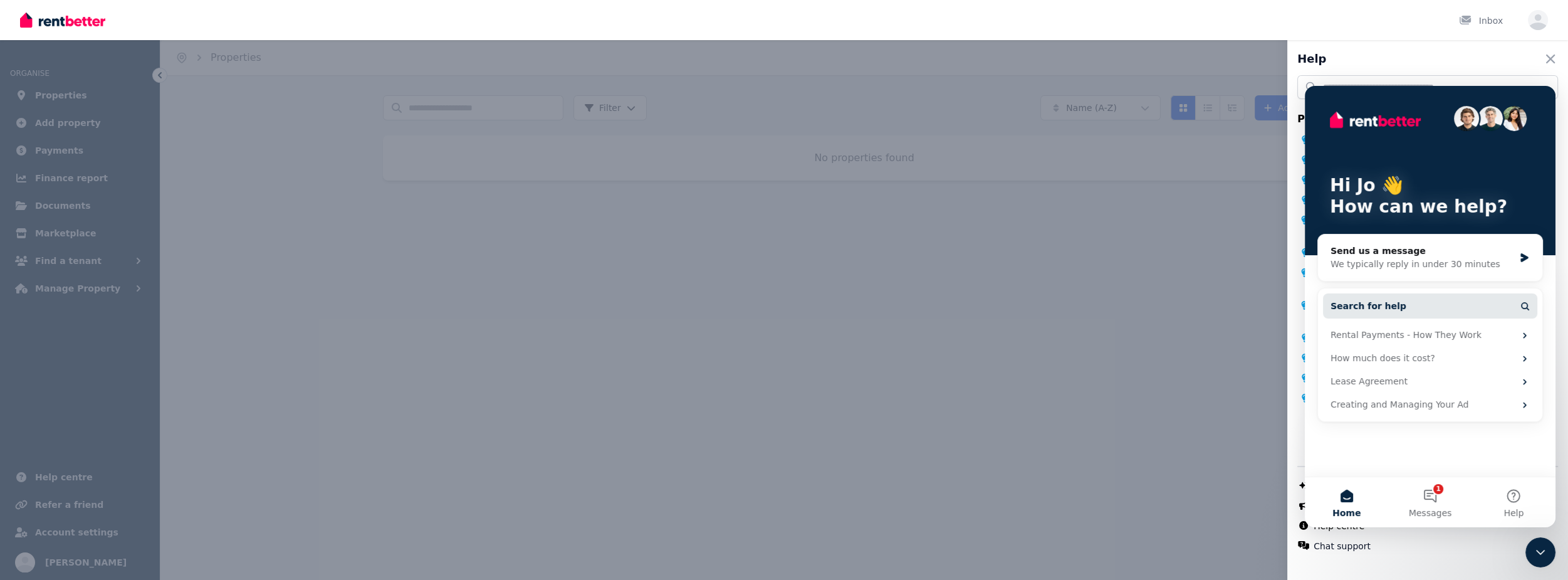
click at [1414, 311] on button "Search for help" at bounding box center [1429, 306] width 214 height 25
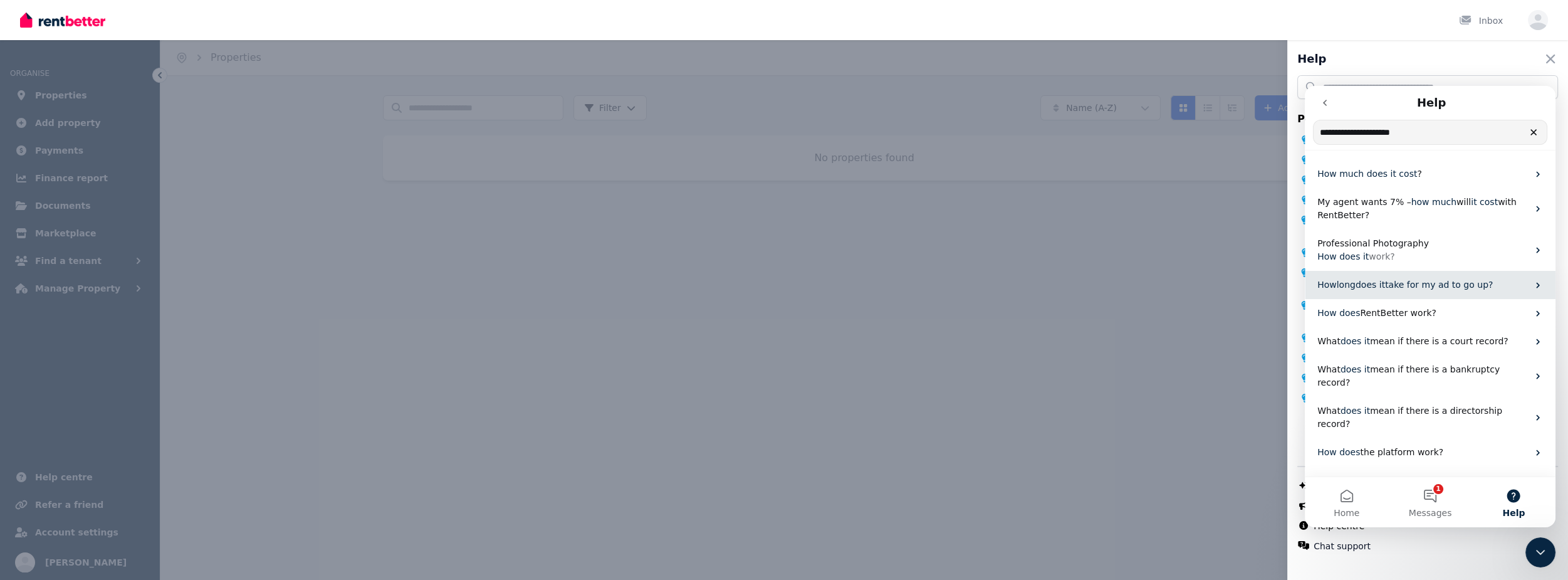
type input "**********"
click at [1364, 285] on span "does" at bounding box center [1366, 284] width 21 height 10
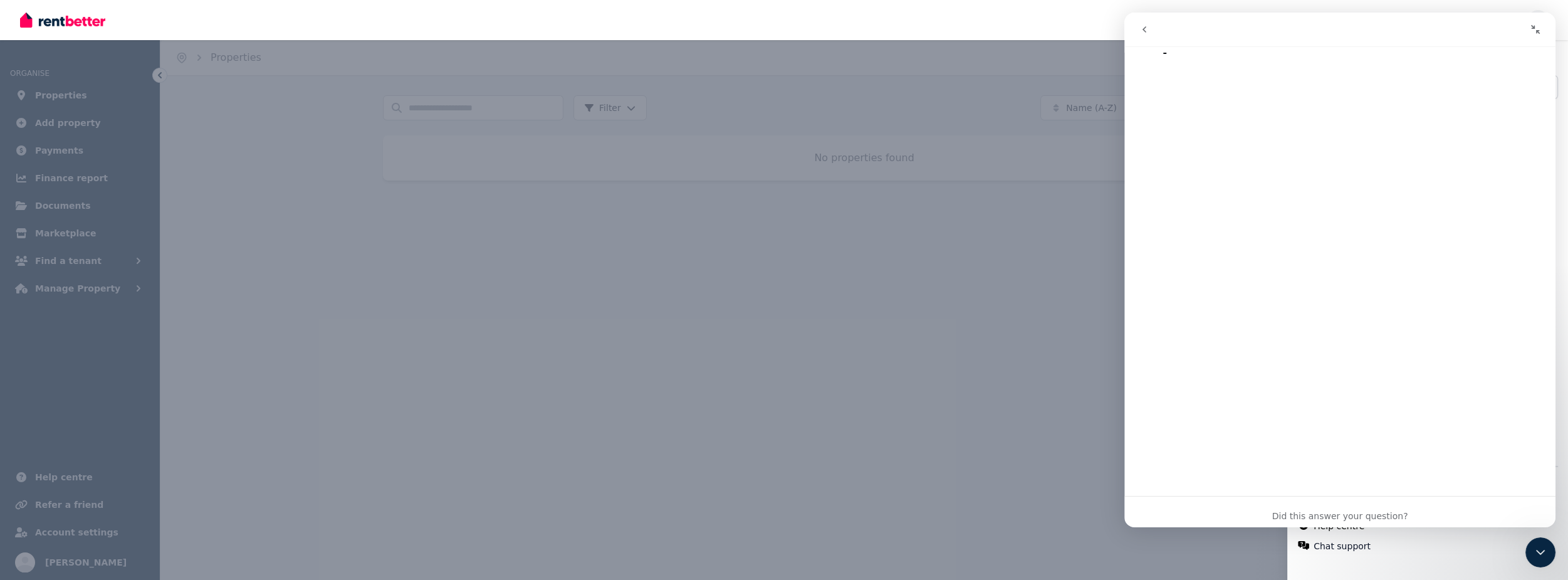
scroll to position [56, 0]
click at [1135, 24] on button "go back" at bounding box center [1145, 29] width 24 height 24
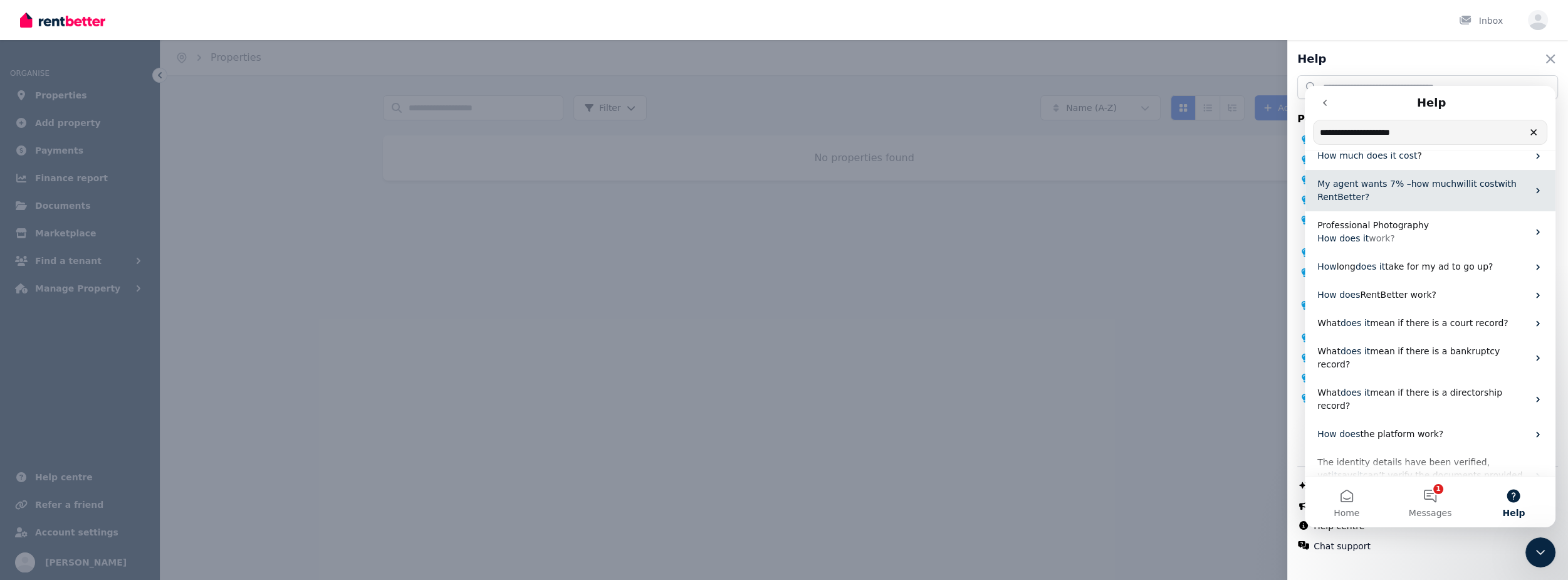
scroll to position [0, 0]
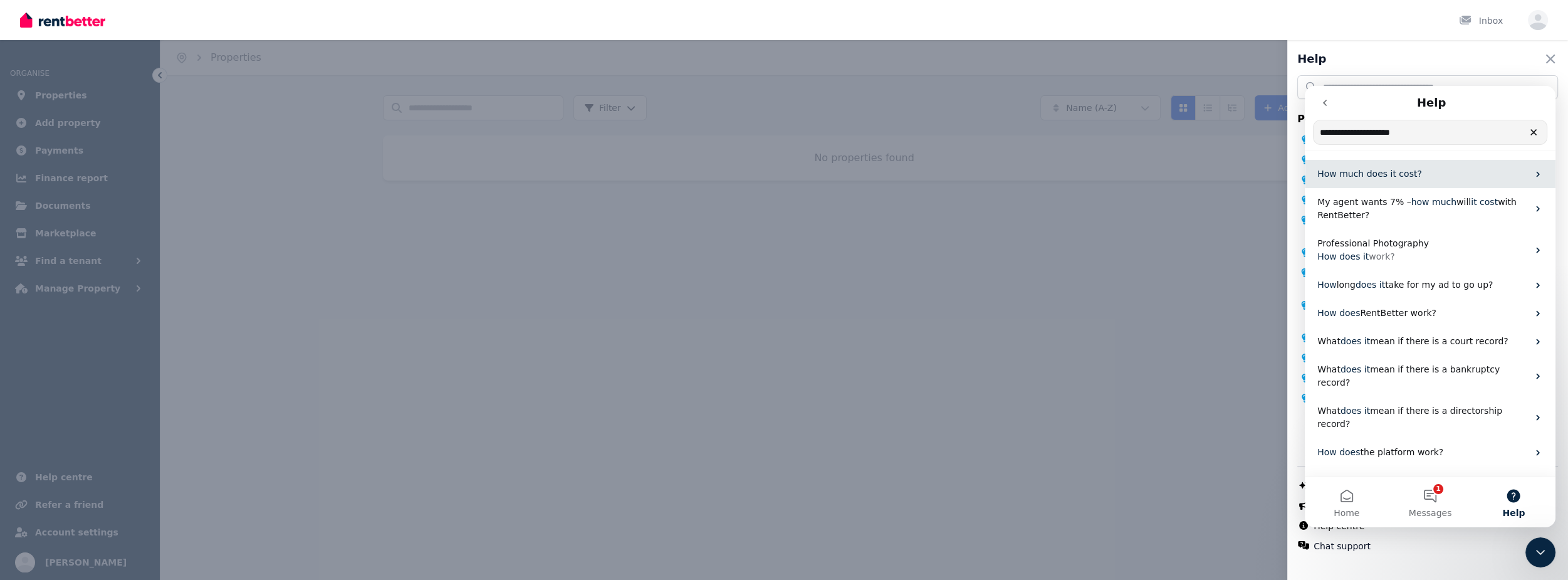
click at [1402, 169] on span "cost" at bounding box center [1408, 173] width 18 height 10
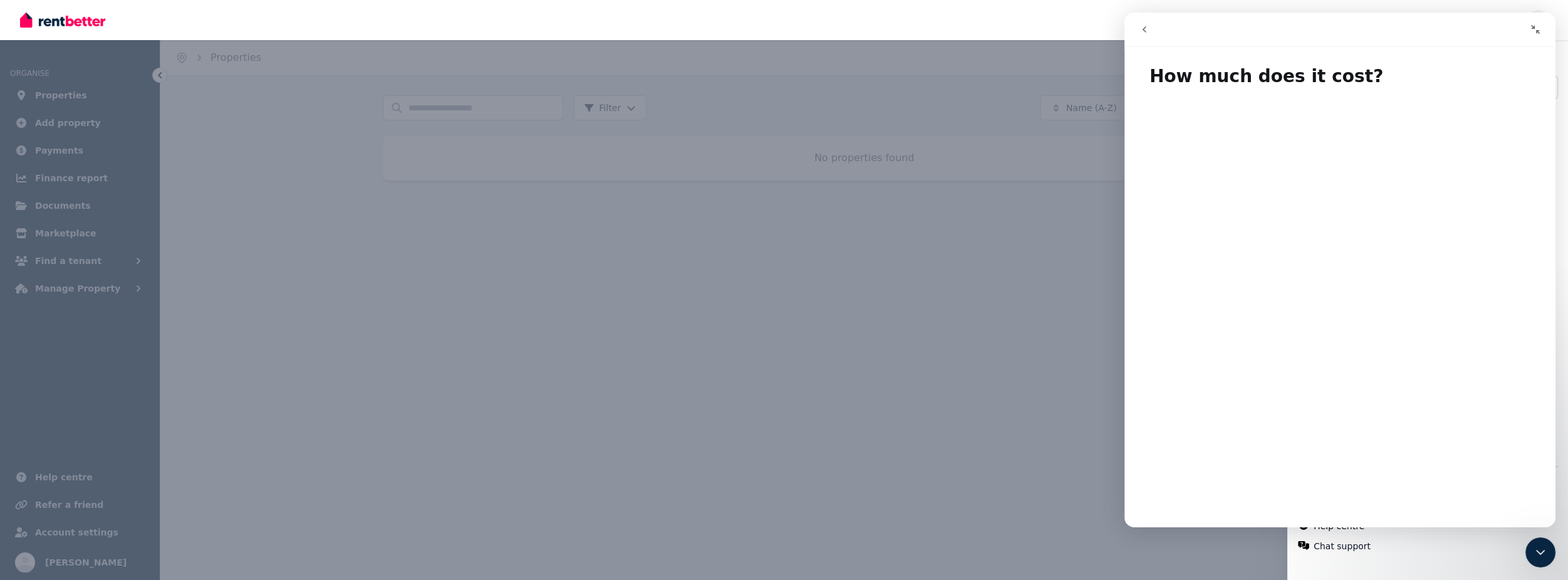
click at [1117, 32] on div "Help Close panel Popular topics What is RentBetter? Conducting Viewings (or Ins…" at bounding box center [784, 290] width 1568 height 580
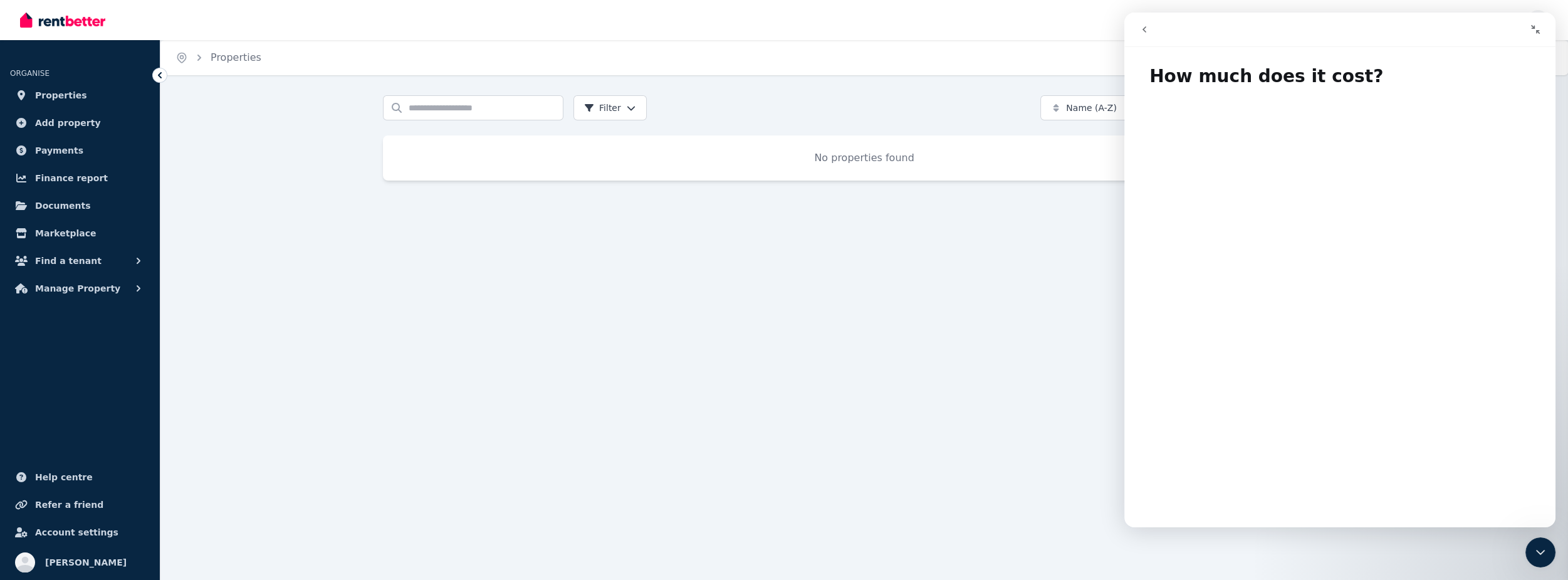
drag, startPoint x: 1131, startPoint y: 35, endPoint x: 1138, endPoint y: 31, distance: 8.1
click at [1132, 35] on nav "Intercom messenger" at bounding box center [1340, 30] width 431 height 35
click at [1138, 31] on button "go back" at bounding box center [1145, 29] width 24 height 24
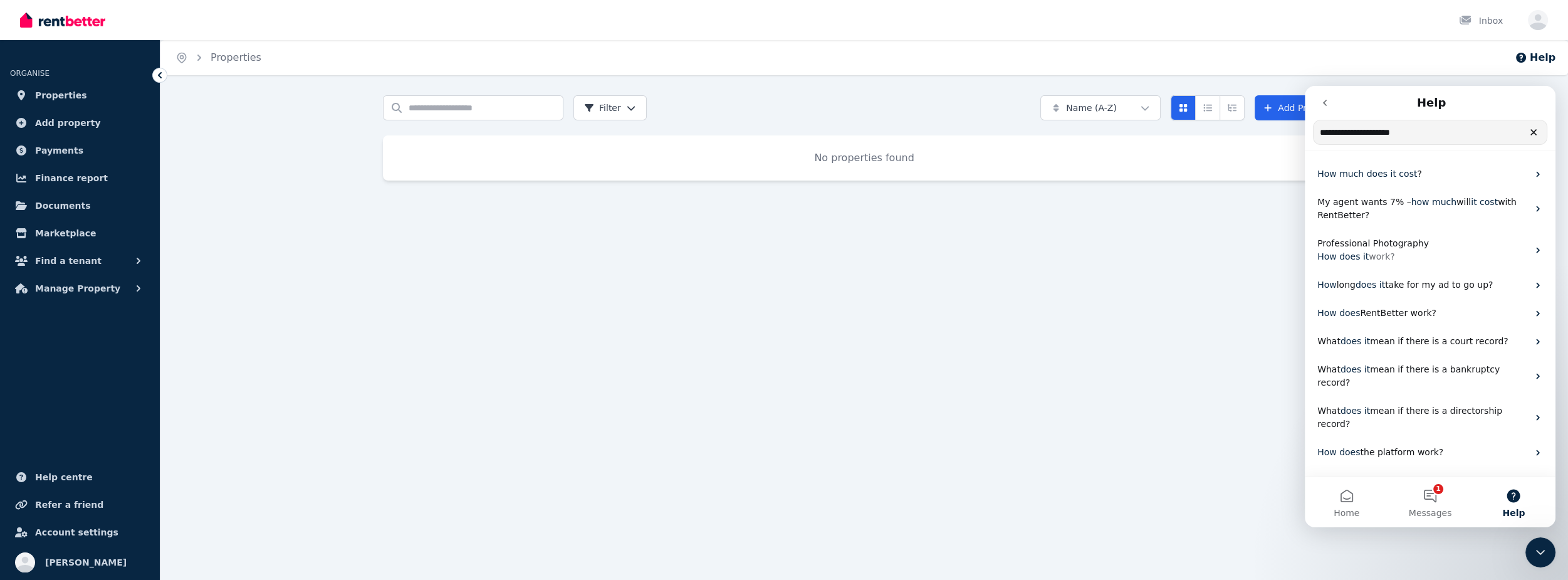
click at [1328, 109] on button "go back" at bounding box center [1325, 103] width 24 height 24
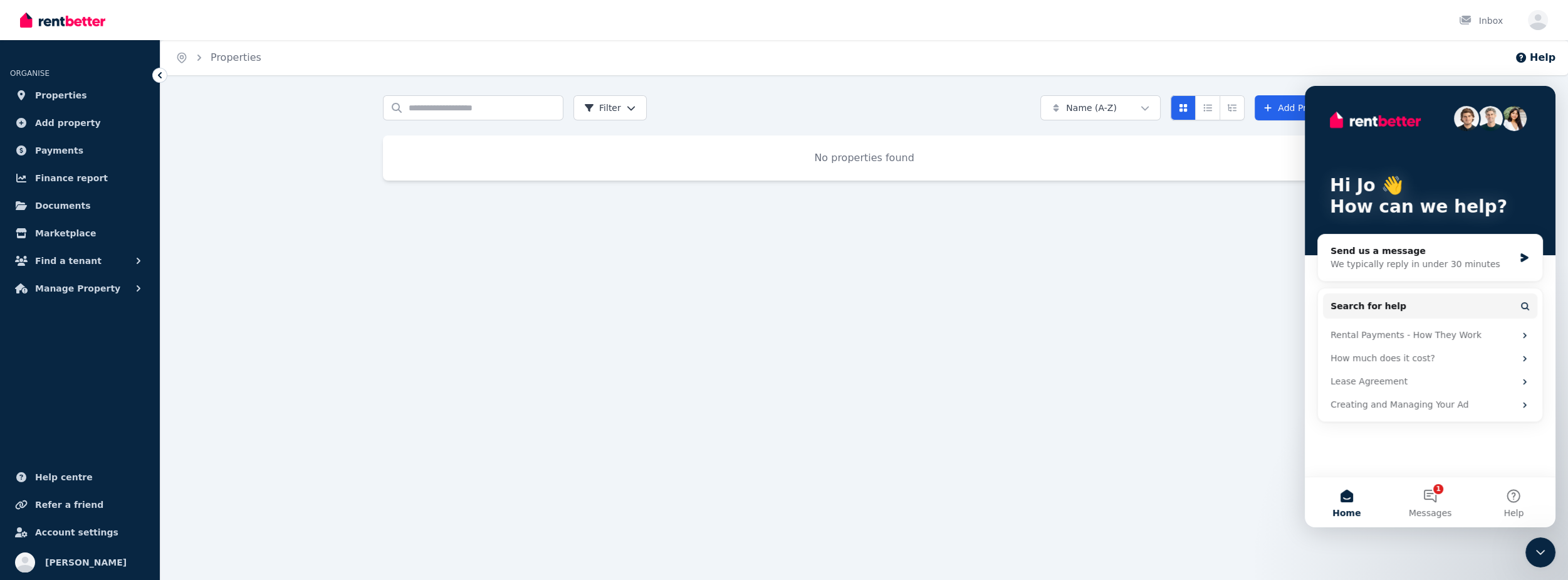
click at [1328, 109] on div "Hi Jo 👋 How can we help?" at bounding box center [1430, 171] width 226 height 169
drag, startPoint x: 1107, startPoint y: 239, endPoint x: 1104, endPoint y: 245, distance: 6.7
click at [1107, 240] on div "Home Properties Help Search properties Filter Name (A-Z) Add Property No proper…" at bounding box center [784, 290] width 1568 height 580
click at [41, 541] on link "Account settings" at bounding box center [80, 531] width 140 height 25
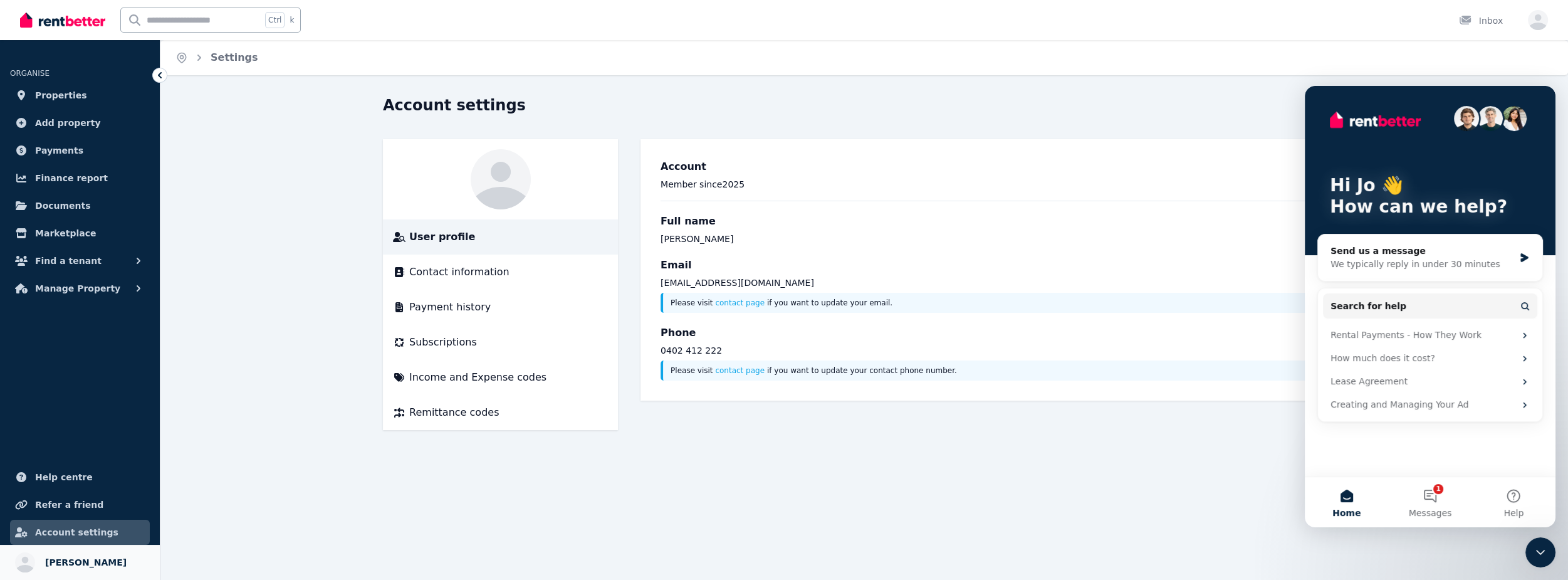
click at [47, 550] on link "Your profile Jo Kalsi" at bounding box center [80, 562] width 160 height 35
drag, startPoint x: 110, startPoint y: 548, endPoint x: 94, endPoint y: 550, distance: 16.1
click at [94, 550] on link "Your profile Jo Kalsi" at bounding box center [80, 562] width 160 height 35
click at [95, 530] on span "Account settings" at bounding box center [76, 531] width 84 height 15
click at [1544, 15] on icon "button" at bounding box center [1538, 20] width 20 height 20
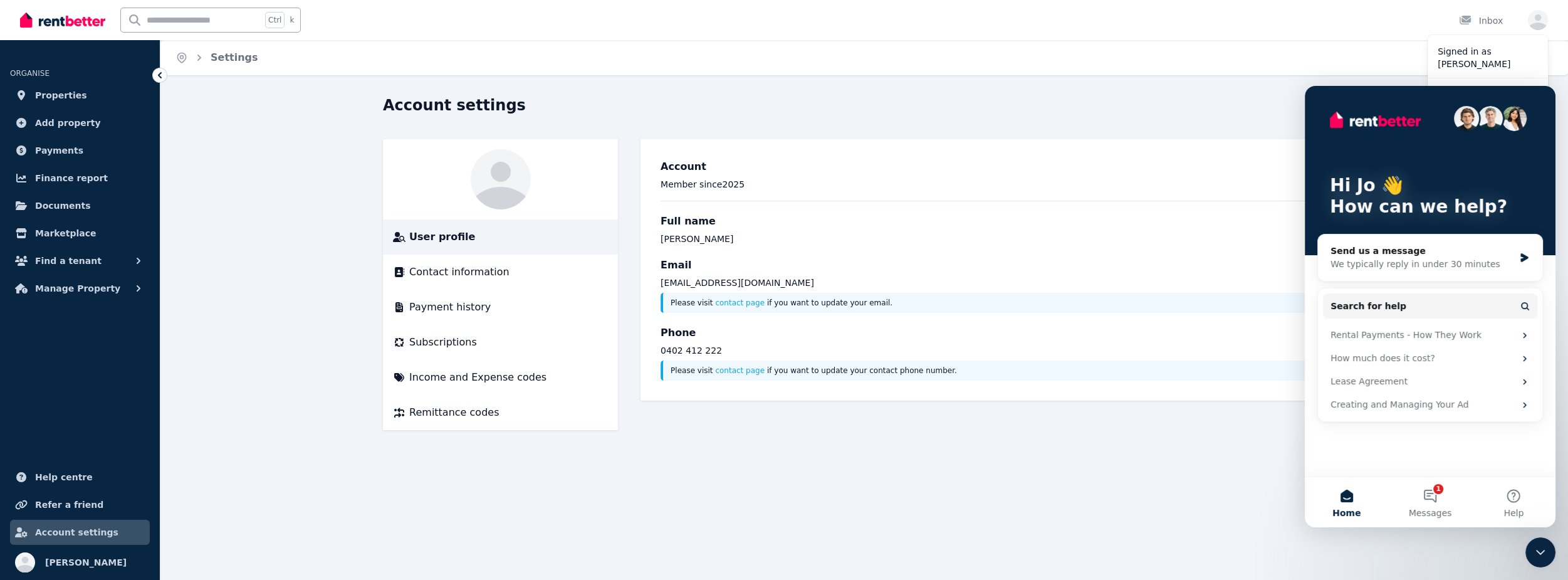
drag, startPoint x: 1272, startPoint y: 116, endPoint x: 4, endPoint y: 33, distance: 1270.7
click at [1272, 116] on div "Account settings" at bounding box center [860, 107] width 955 height 24
click at [1407, 139] on div "Hi Jo 👋 How can we help?" at bounding box center [1430, 171] width 226 height 169
click at [1531, 538] on div at bounding box center [1540, 552] width 30 height 30
drag, startPoint x: 1539, startPoint y: 543, endPoint x: 3064, endPoint y: 1059, distance: 1609.9
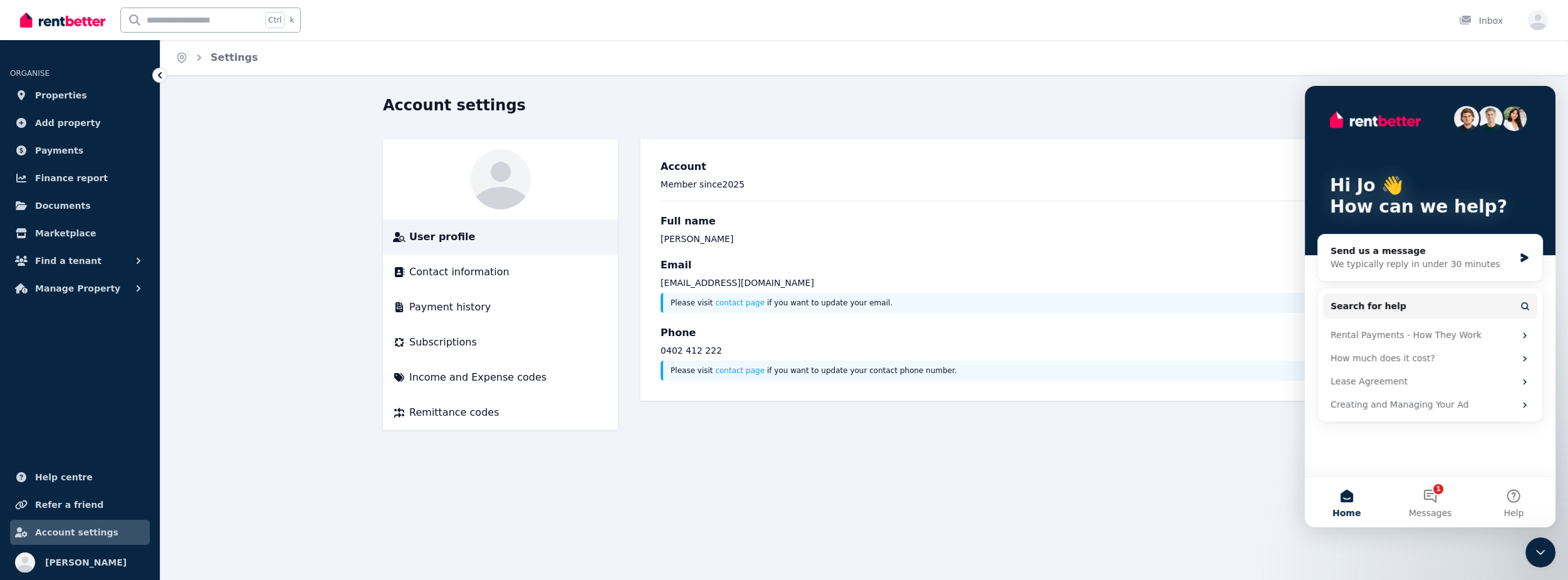
click at [1539, 543] on div "Close Intercom Messenger" at bounding box center [1540, 552] width 30 height 30
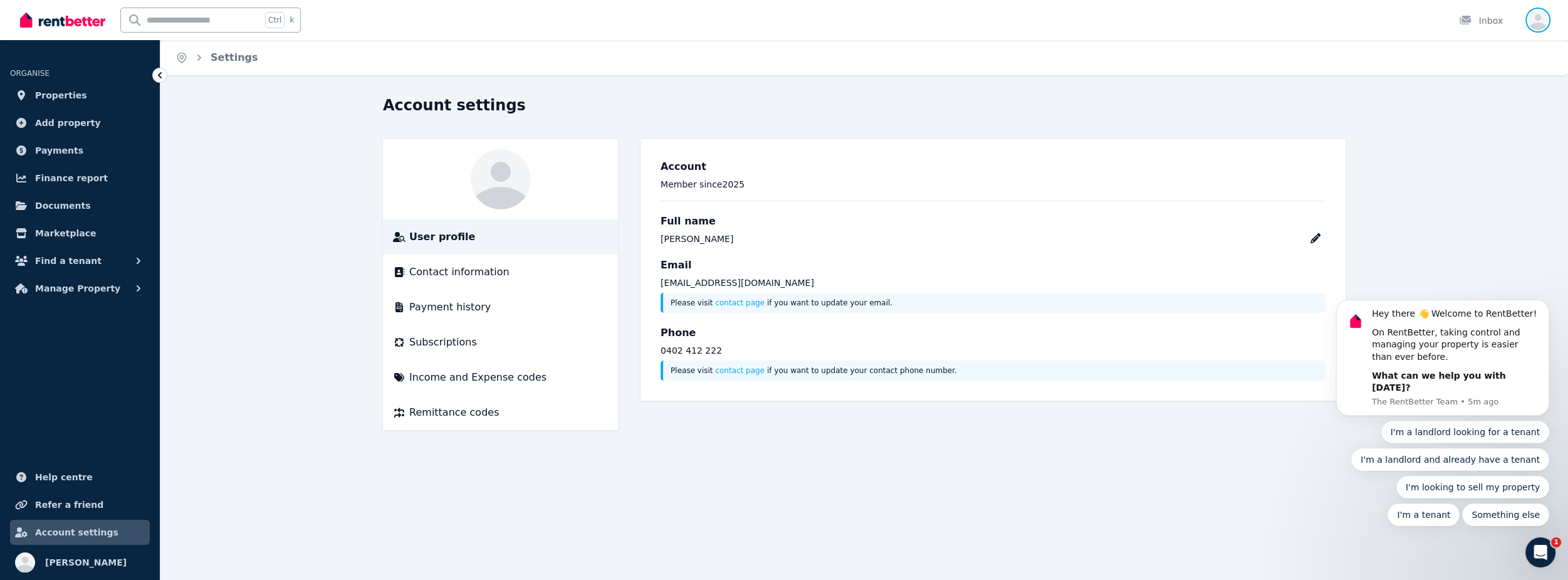
click at [1538, 17] on icon "button" at bounding box center [1538, 22] width 20 height 16
click at [1471, 169] on span "Logout" at bounding box center [1487, 165] width 120 height 23
